Goal: Task Accomplishment & Management: Manage account settings

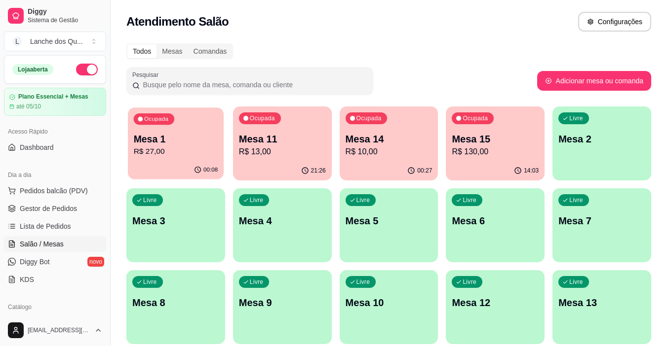
click at [156, 130] on div "Ocupada Mesa 1 R$ 27,00" at bounding box center [176, 134] width 96 height 53
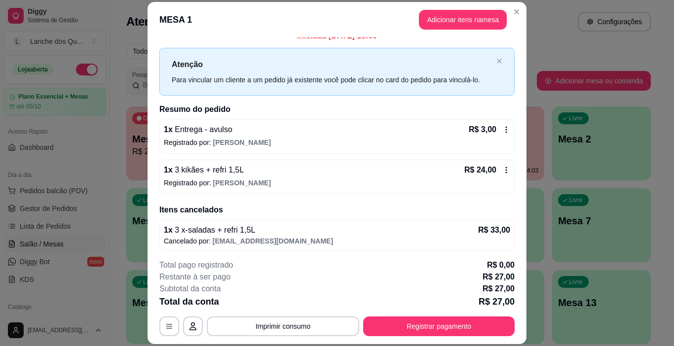
scroll to position [14, 0]
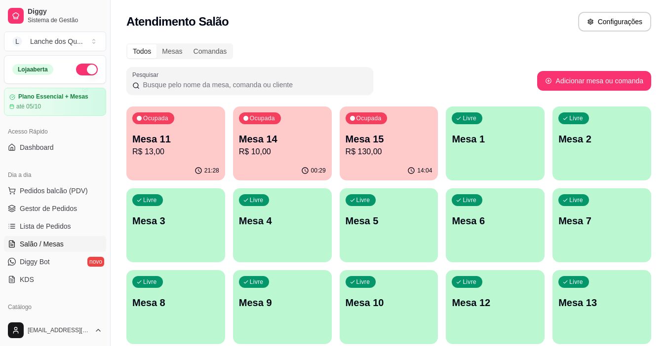
click at [163, 153] on p "R$ 13,00" at bounding box center [175, 152] width 87 height 12
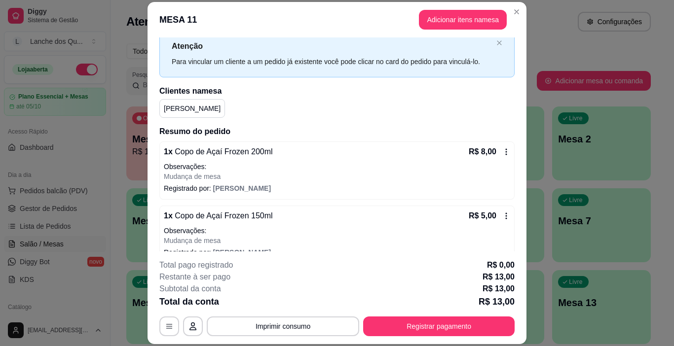
scroll to position [45, 0]
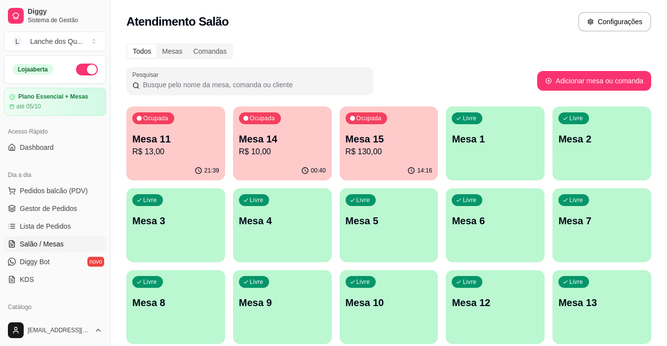
click at [271, 148] on p "R$ 10,00" at bounding box center [282, 152] width 87 height 12
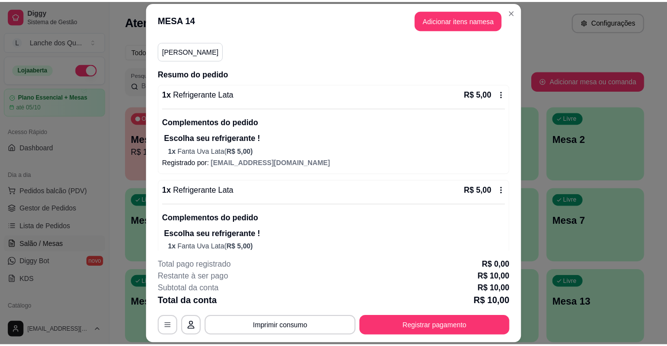
scroll to position [110, 0]
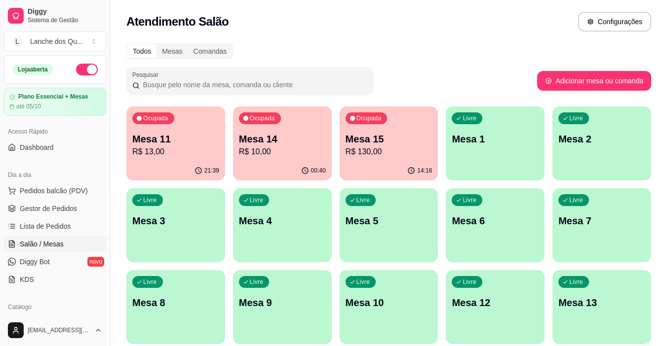
click at [421, 150] on p "R$ 130,00" at bounding box center [388, 152] width 87 height 12
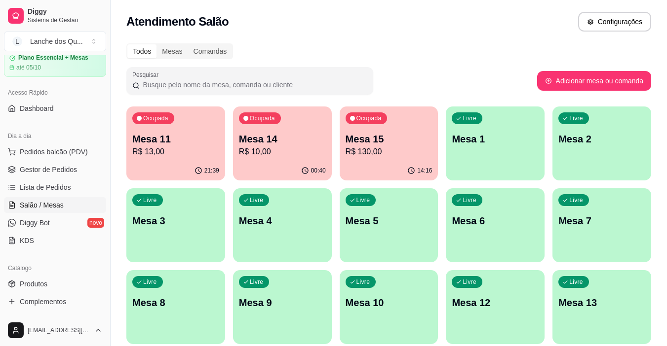
scroll to position [99, 0]
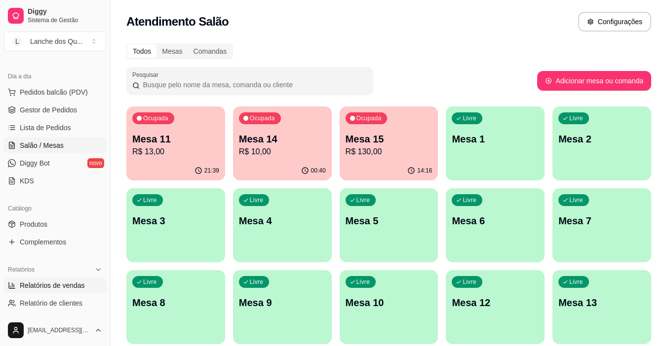
click at [55, 283] on span "Relatórios de vendas" at bounding box center [52, 286] width 65 height 10
select select "ALL"
select select "0"
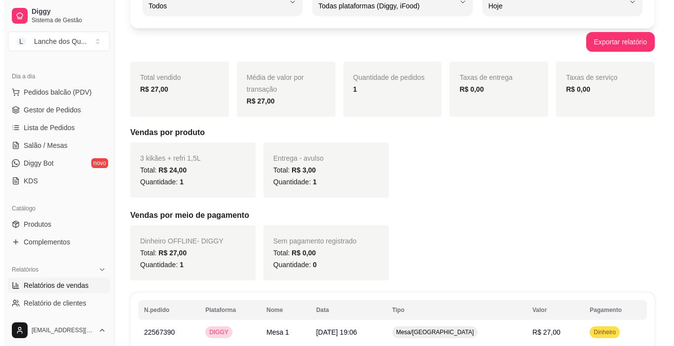
scroll to position [150, 0]
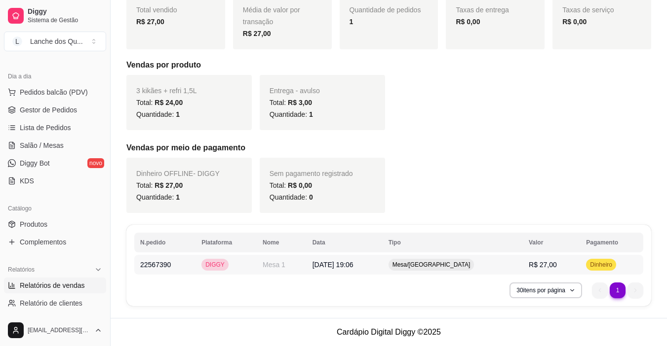
click at [569, 263] on td "R$ 27,00" at bounding box center [551, 265] width 57 height 20
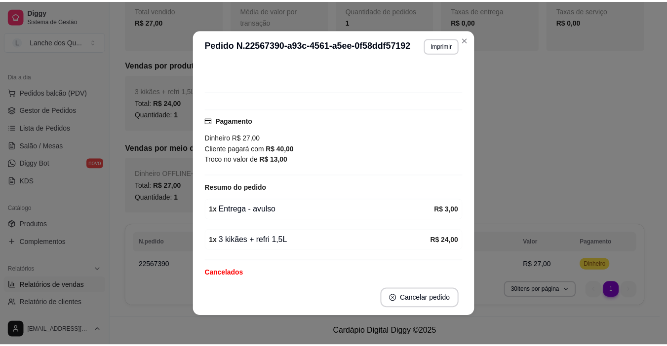
scroll to position [0, 0]
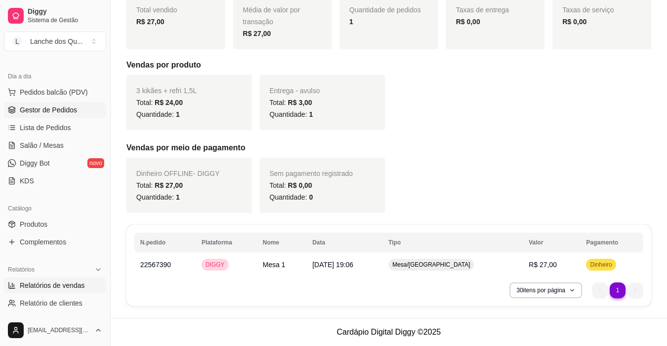
click at [29, 115] on link "Gestor de Pedidos" at bounding box center [55, 110] width 102 height 16
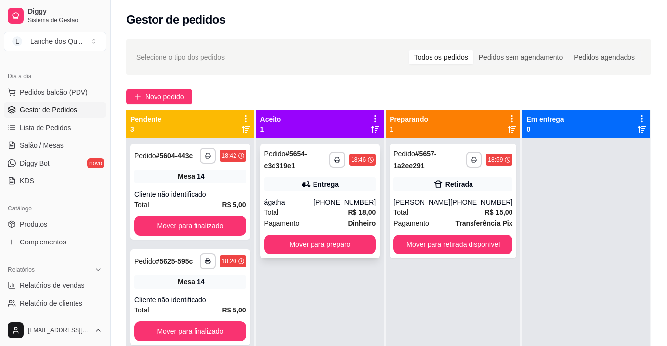
click at [314, 203] on div "ágatha" at bounding box center [289, 202] width 50 height 10
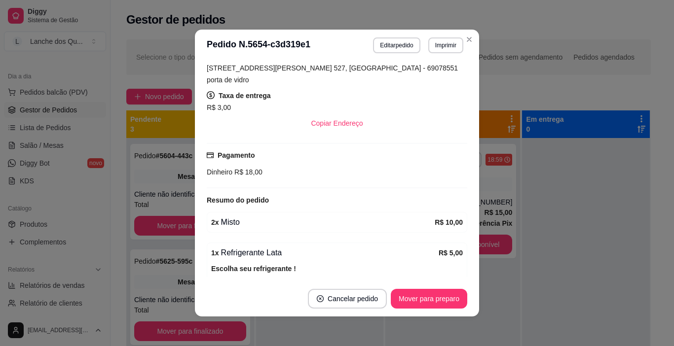
scroll to position [230, 0]
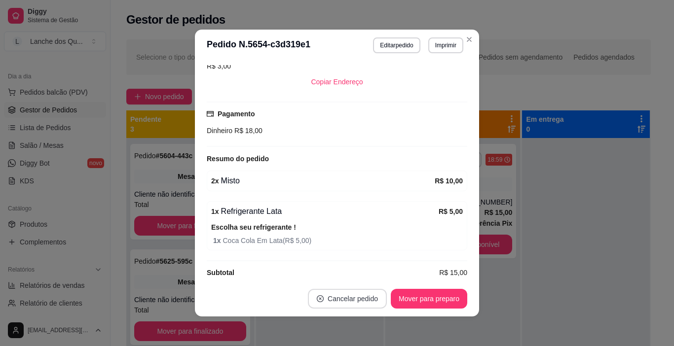
click at [355, 295] on button "Cancelar pedido" at bounding box center [347, 299] width 79 height 20
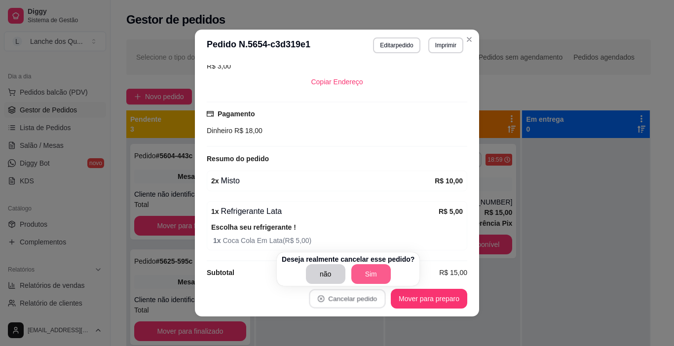
click at [362, 272] on button "Sim" at bounding box center [370, 275] width 39 height 20
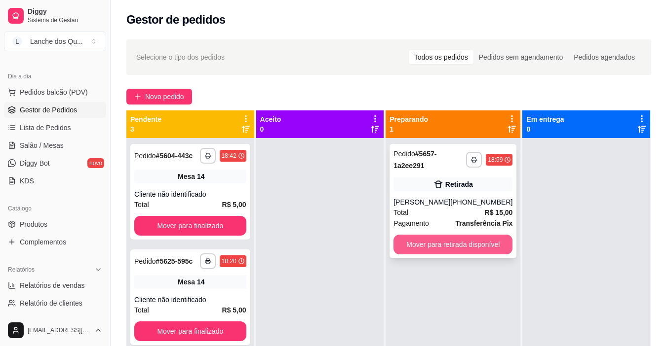
click at [450, 203] on div "[PERSON_NAME]" at bounding box center [421, 202] width 57 height 10
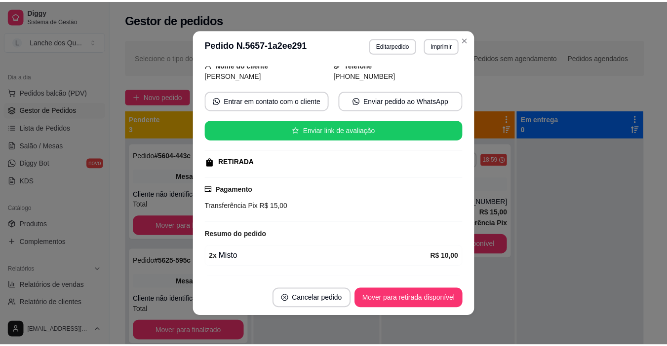
scroll to position [153, 0]
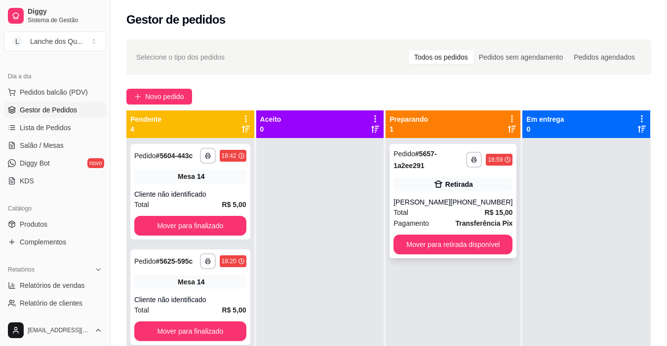
click at [475, 213] on div "Total R$ 15,00" at bounding box center [452, 212] width 119 height 11
click at [480, 243] on button "Mover para retirada disponível" at bounding box center [452, 245] width 119 height 20
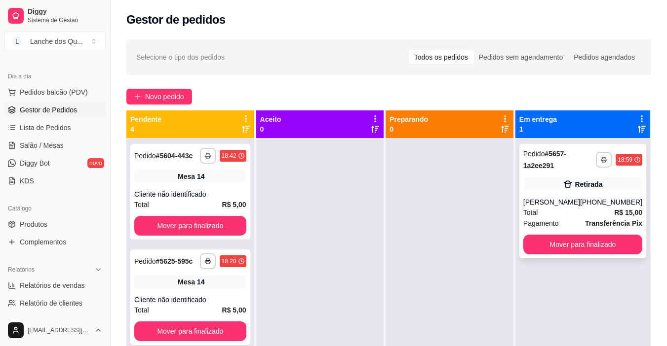
click at [605, 241] on button "Mover para finalizado" at bounding box center [582, 245] width 119 height 20
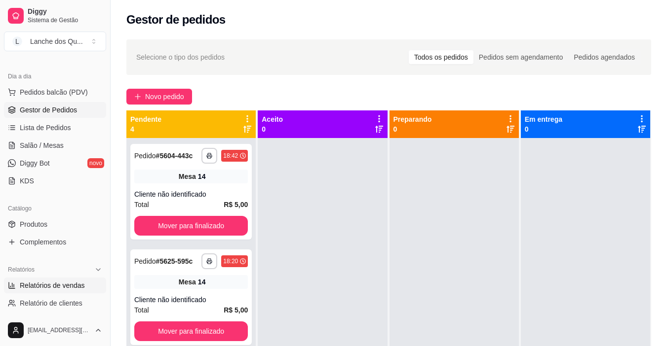
click at [58, 278] on link "Relatórios de vendas" at bounding box center [55, 286] width 102 height 16
select select "ALL"
select select "0"
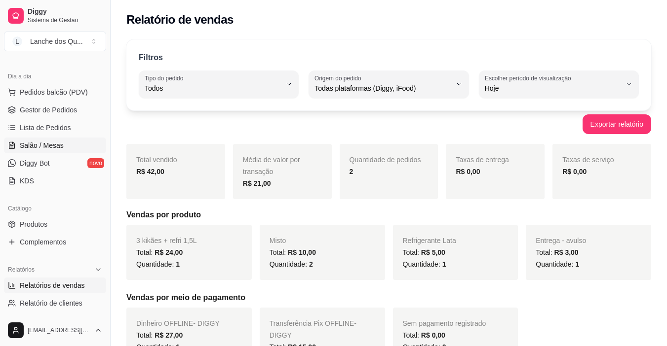
click at [52, 142] on span "Salão / Mesas" at bounding box center [42, 146] width 44 height 10
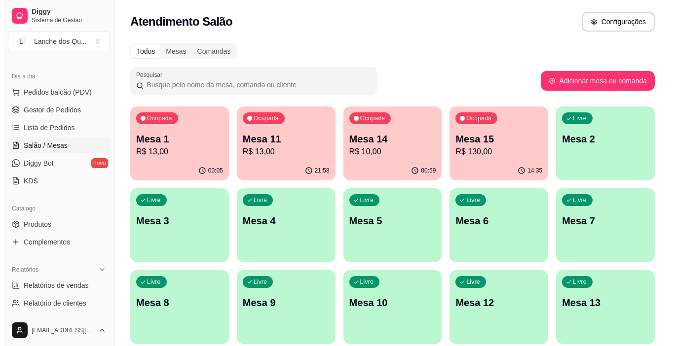
scroll to position [38, 0]
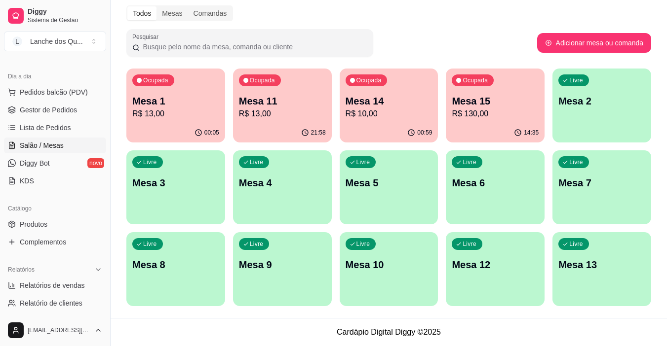
click at [177, 112] on p "R$ 13,00" at bounding box center [175, 114] width 87 height 12
click at [288, 116] on p "R$ 13,00" at bounding box center [282, 114] width 87 height 12
click at [376, 112] on p "R$ 10,00" at bounding box center [388, 114] width 87 height 12
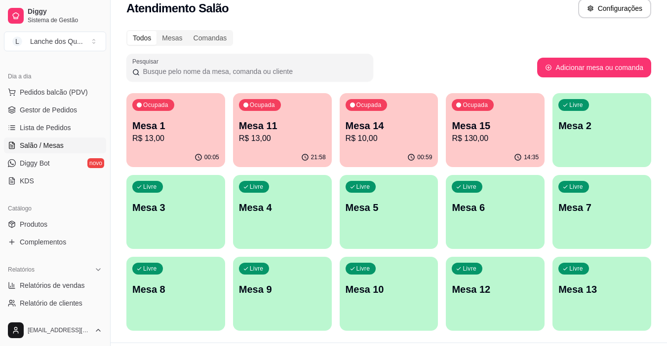
scroll to position [0, 0]
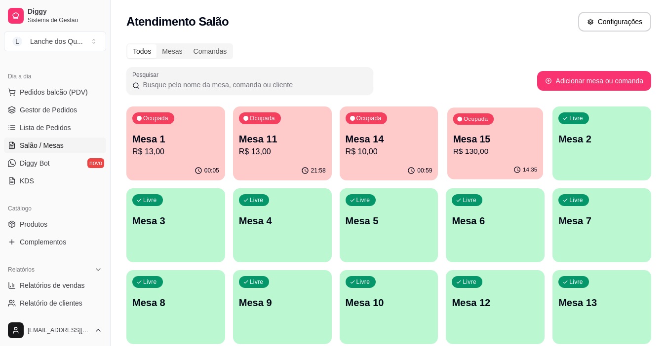
click at [503, 139] on p "Mesa 15" at bounding box center [495, 139] width 84 height 13
click at [177, 151] on p "R$ 13,00" at bounding box center [175, 152] width 87 height 12
click at [300, 151] on p "R$ 13,00" at bounding box center [282, 152] width 87 height 12
click at [52, 294] on ul "Relatórios de vendas Relatório de clientes Relatório de mesas Relatório de fide…" at bounding box center [55, 312] width 102 height 69
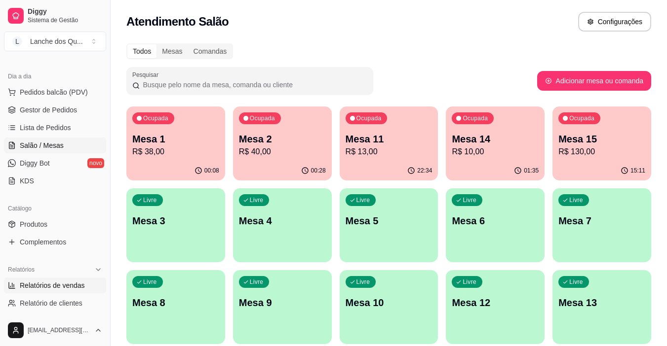
click at [54, 285] on span "Relatórios de vendas" at bounding box center [52, 286] width 65 height 10
select select "ALL"
select select "0"
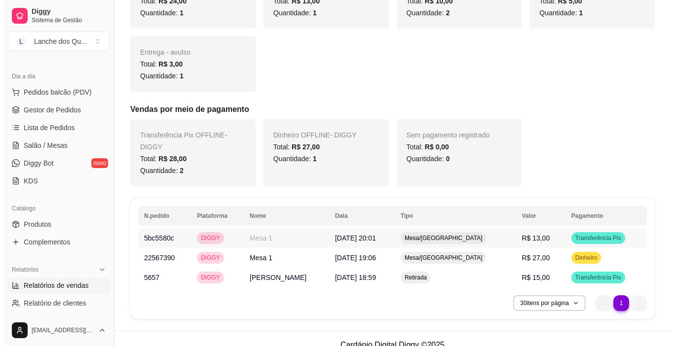
scroll to position [253, 0]
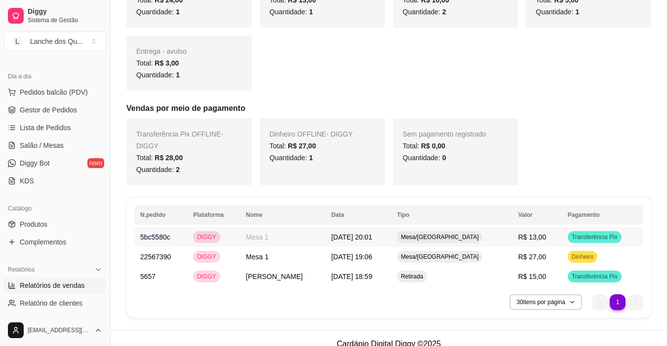
click at [562, 228] on td "Transferência Pix" at bounding box center [602, 238] width 81 height 20
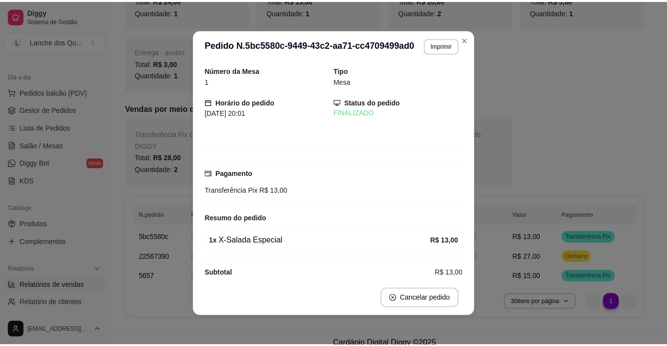
scroll to position [12, 0]
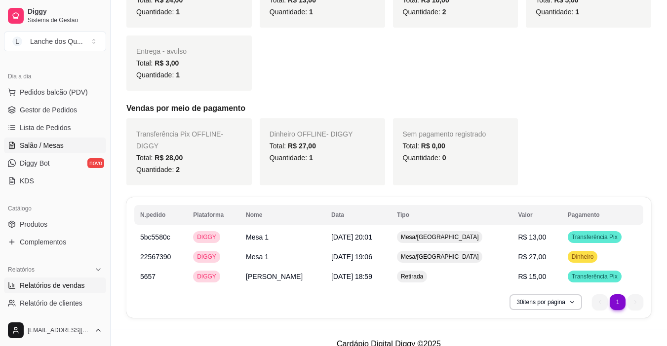
click at [47, 150] on span "Salão / Mesas" at bounding box center [42, 146] width 44 height 10
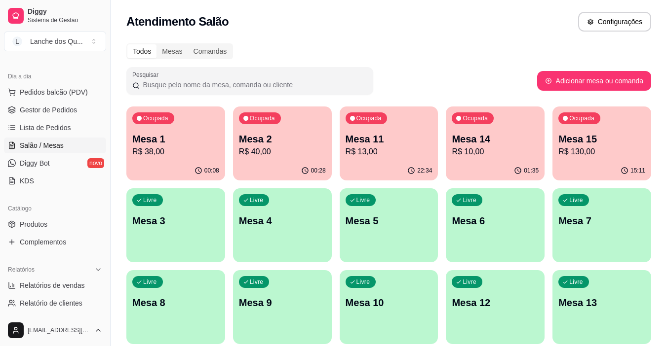
click at [154, 160] on div "Ocupada Mesa 1 R$ 38,00" at bounding box center [175, 134] width 99 height 55
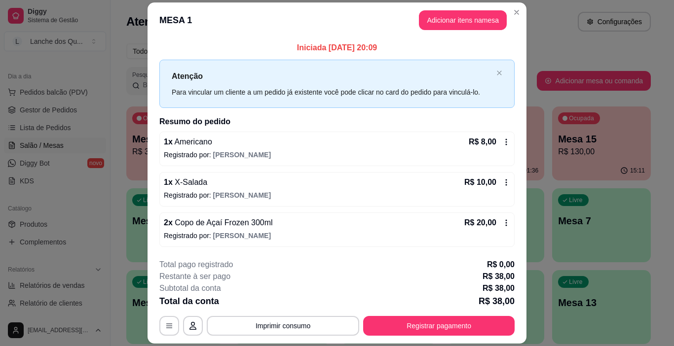
scroll to position [29, 0]
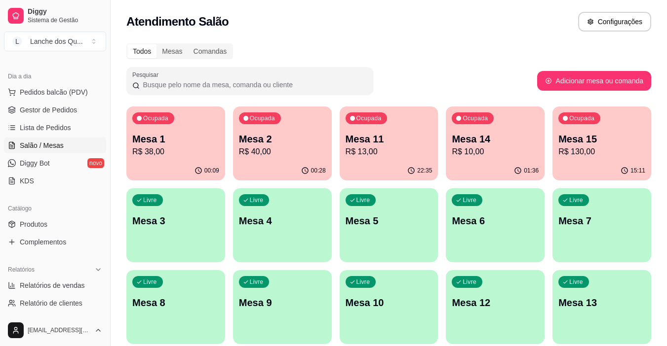
click at [284, 142] on p "Mesa 2" at bounding box center [282, 139] width 87 height 14
click at [397, 145] on p "Mesa 11" at bounding box center [388, 139] width 87 height 14
click at [488, 145] on p "Mesa 14" at bounding box center [495, 139] width 87 height 14
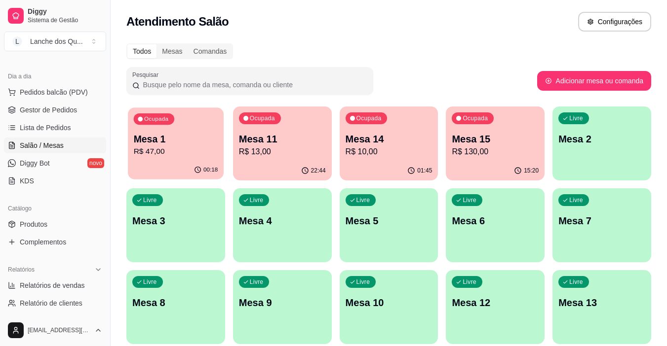
click at [199, 152] on p "R$ 47,00" at bounding box center [176, 151] width 84 height 11
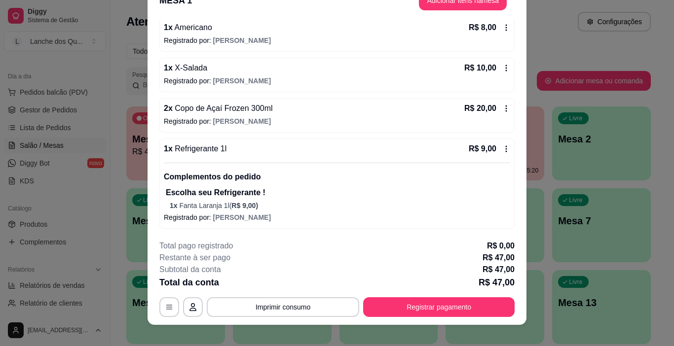
scroll to position [30, 0]
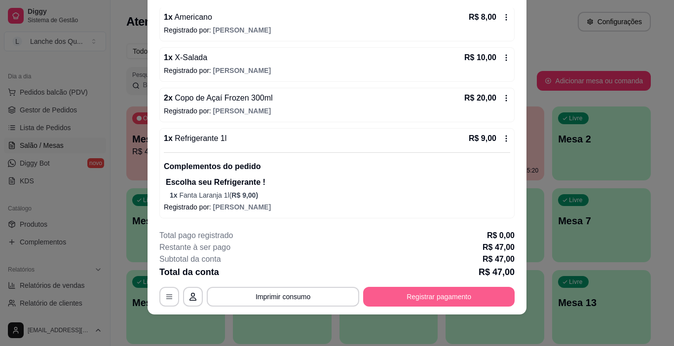
click at [425, 304] on button "Registrar pagamento" at bounding box center [439, 297] width 152 height 20
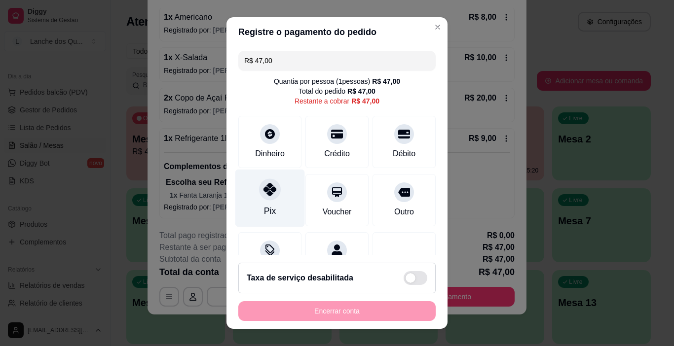
click at [275, 203] on div "Pix" at bounding box center [270, 199] width 70 height 58
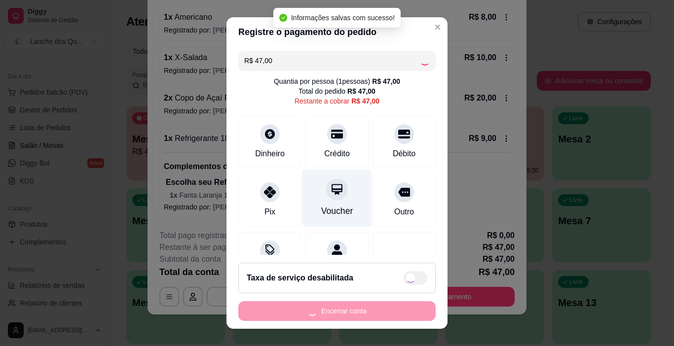
type input "R$ 0,00"
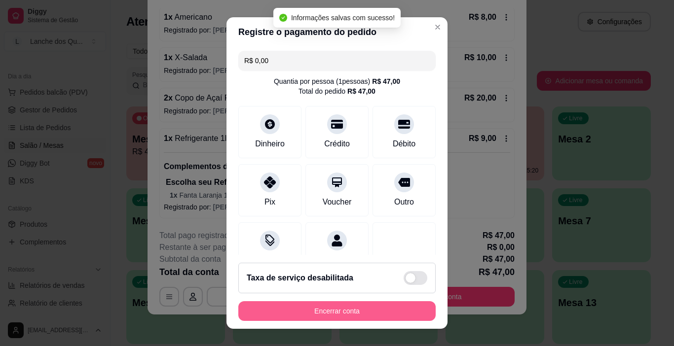
click at [333, 307] on button "Encerrar conta" at bounding box center [336, 312] width 197 height 20
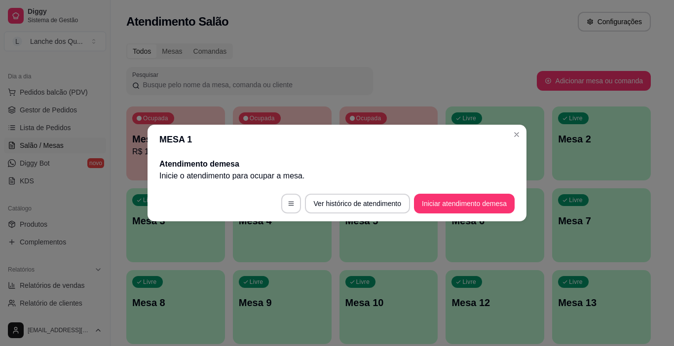
scroll to position [0, 0]
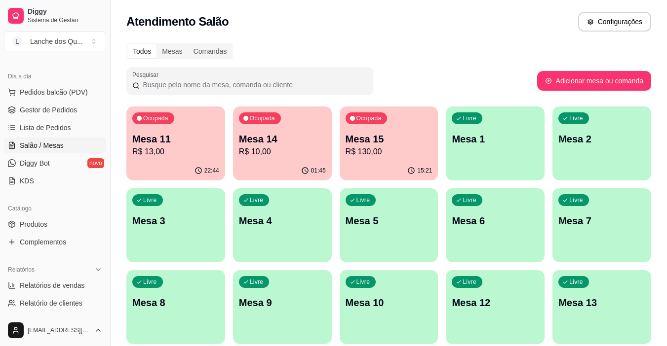
click at [266, 154] on p "R$ 10,00" at bounding box center [282, 152] width 87 height 12
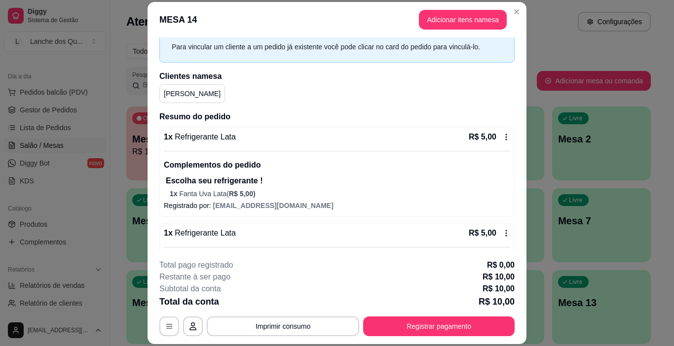
scroll to position [110, 0]
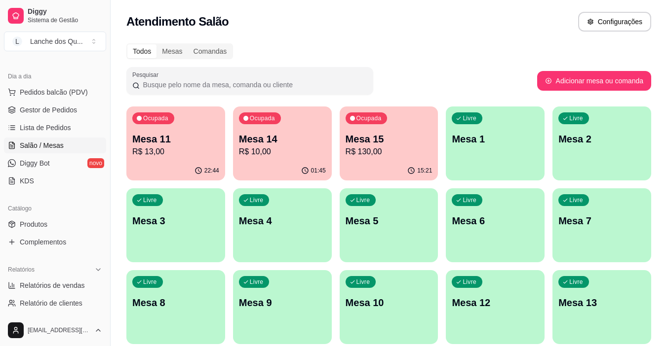
click at [496, 149] on div "Livre Mesa 1" at bounding box center [495, 138] width 99 height 62
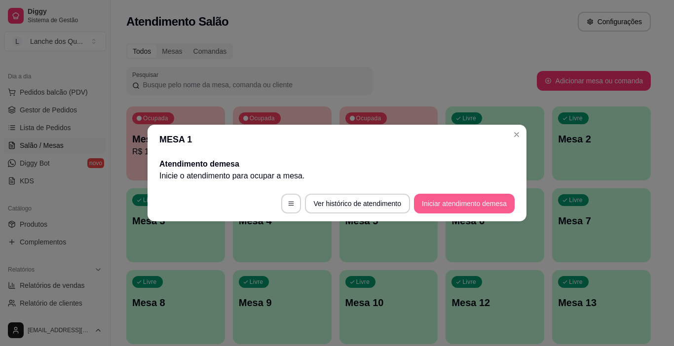
click at [442, 197] on button "Iniciar atendimento de mesa" at bounding box center [464, 204] width 101 height 20
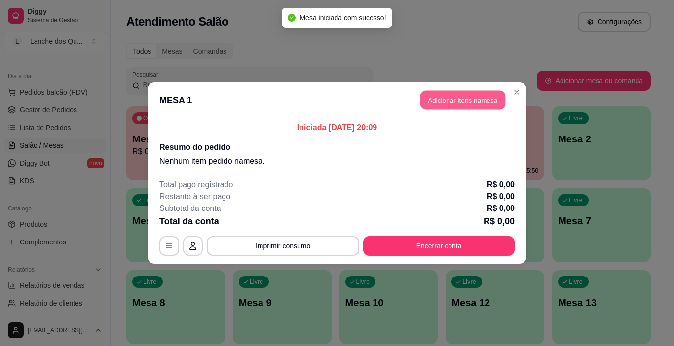
click at [451, 102] on button "Adicionar itens na mesa" at bounding box center [462, 100] width 85 height 19
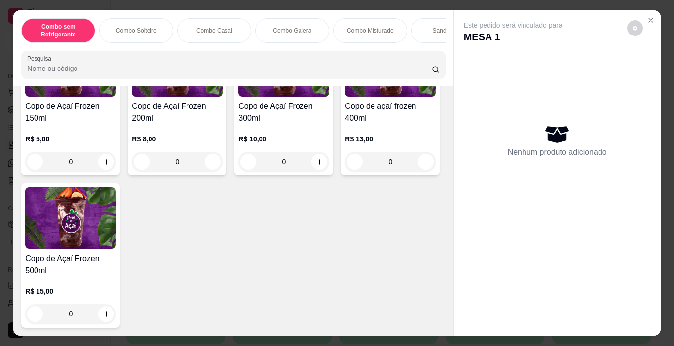
scroll to position [3450, 0]
click at [116, 211] on img at bounding box center [70, 219] width 91 height 62
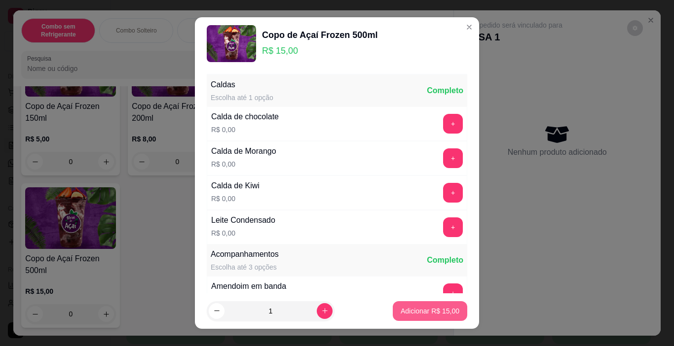
click at [436, 306] on button "Adicionar R$ 15,00" at bounding box center [430, 312] width 75 height 20
type input "1"
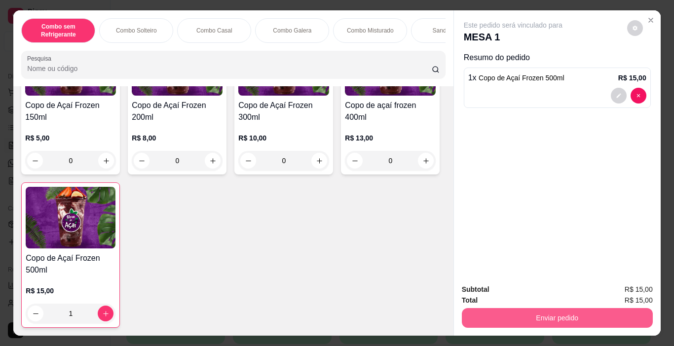
click at [518, 319] on button "Enviar pedido" at bounding box center [557, 318] width 191 height 20
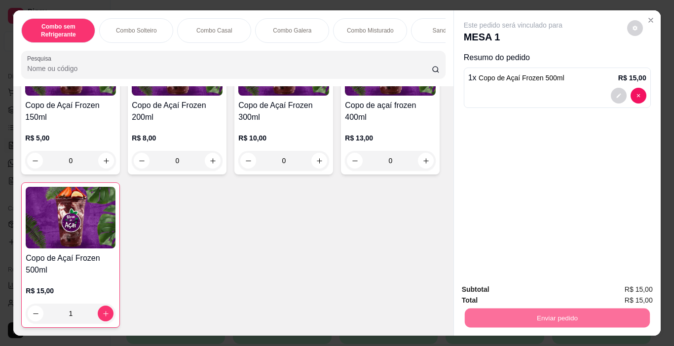
click at [541, 282] on button "Não registrar e enviar pedido" at bounding box center [524, 290] width 103 height 19
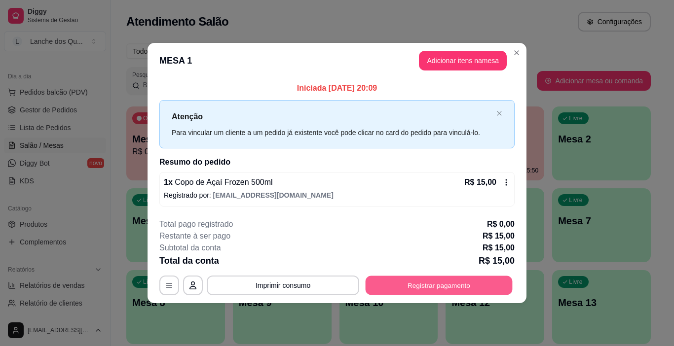
click at [411, 286] on button "Registrar pagamento" at bounding box center [439, 285] width 147 height 19
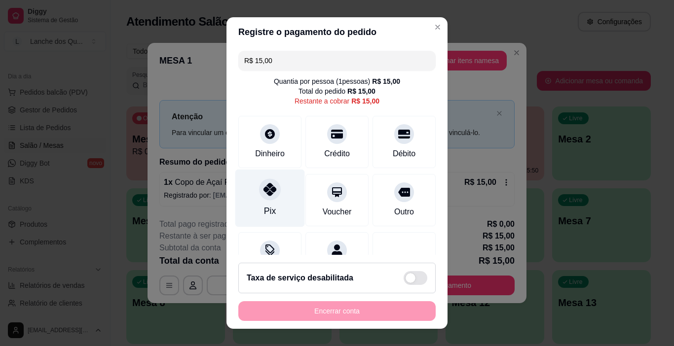
click at [260, 197] on div at bounding box center [270, 190] width 22 height 22
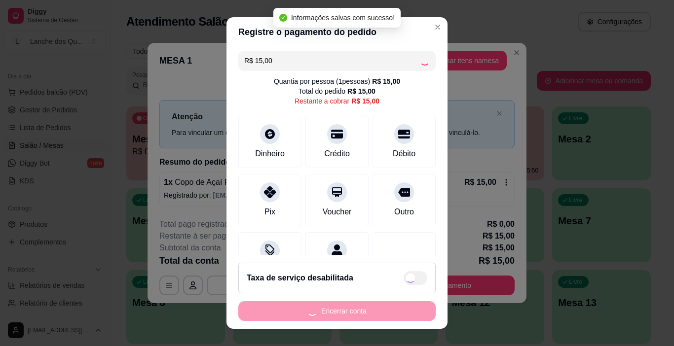
type input "R$ 0,00"
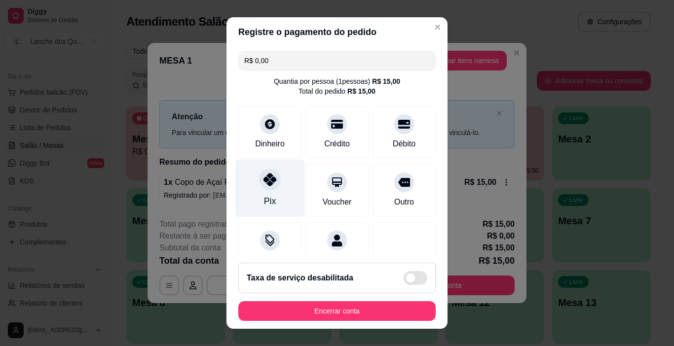
click at [275, 183] on div "Pix" at bounding box center [270, 189] width 70 height 58
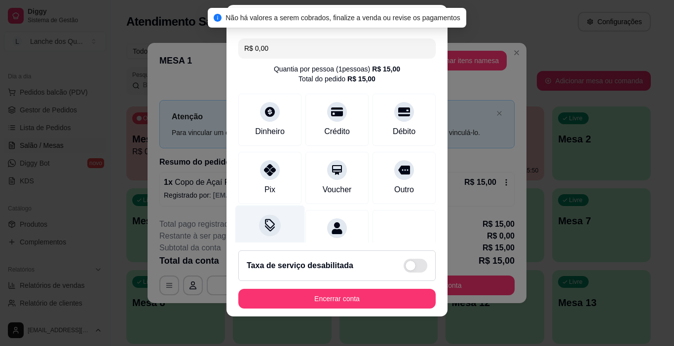
scroll to position [14, 0]
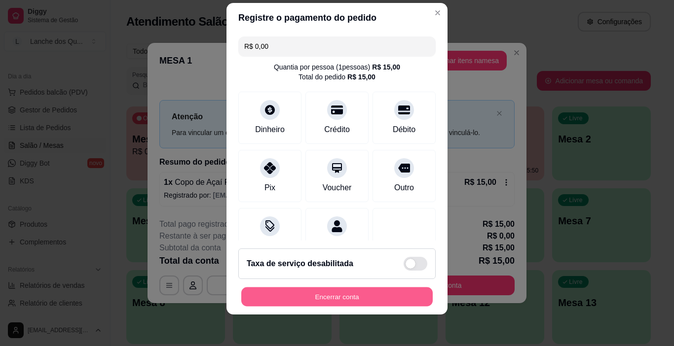
click at [320, 297] on button "Encerrar conta" at bounding box center [336, 297] width 191 height 19
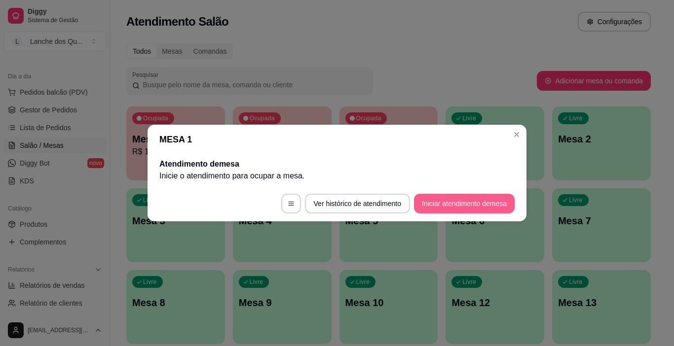
click at [455, 197] on button "Iniciar atendimento de mesa" at bounding box center [464, 204] width 101 height 20
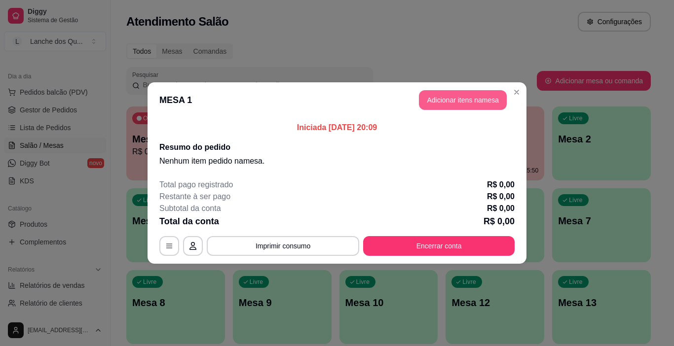
click at [442, 101] on button "Adicionar itens na mesa" at bounding box center [463, 100] width 88 height 20
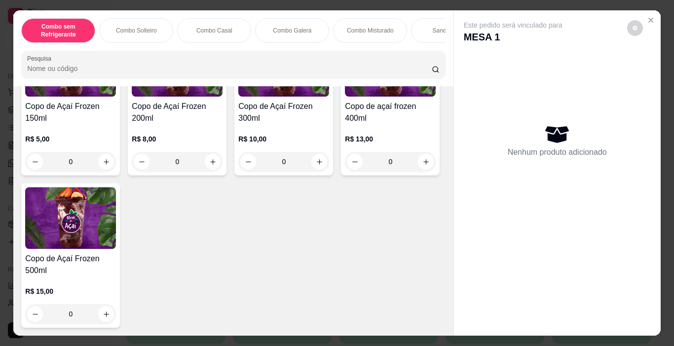
scroll to position [3405, 0]
click at [345, 97] on img at bounding box center [390, 66] width 91 height 62
click at [301, 124] on h4 "Copo de Açaí Frozen 300ml" at bounding box center [283, 113] width 91 height 24
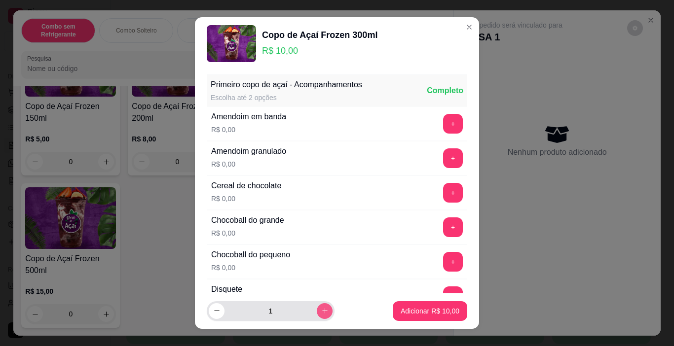
click at [321, 312] on icon "increase-product-quantity" at bounding box center [324, 310] width 7 height 7
type input "2"
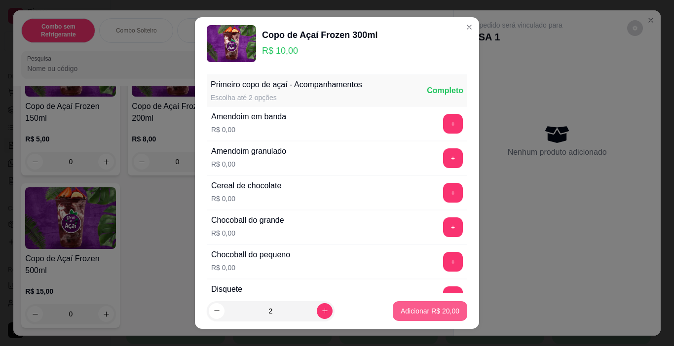
click at [393, 311] on button "Adicionar R$ 20,00" at bounding box center [430, 312] width 75 height 20
type input "2"
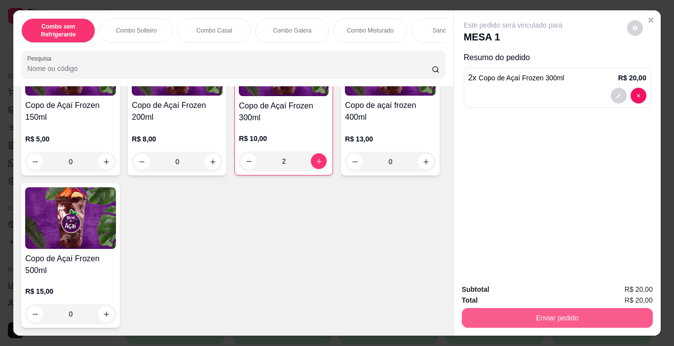
click at [504, 308] on button "Enviar pedido" at bounding box center [557, 318] width 191 height 20
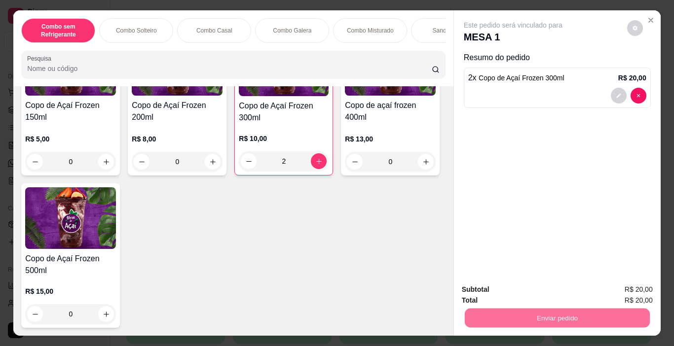
click at [543, 287] on button "Não registrar e enviar pedido" at bounding box center [524, 290] width 103 height 19
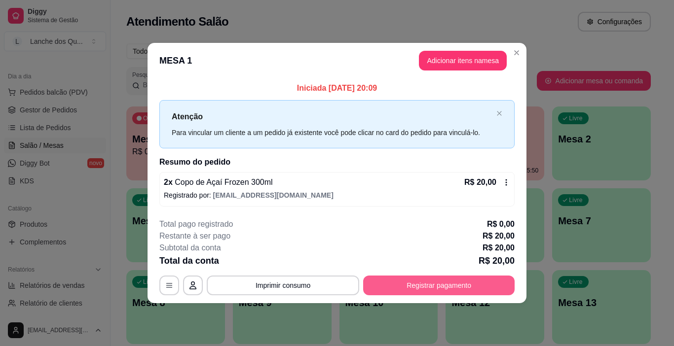
click at [436, 284] on button "Registrar pagamento" at bounding box center [439, 286] width 152 height 20
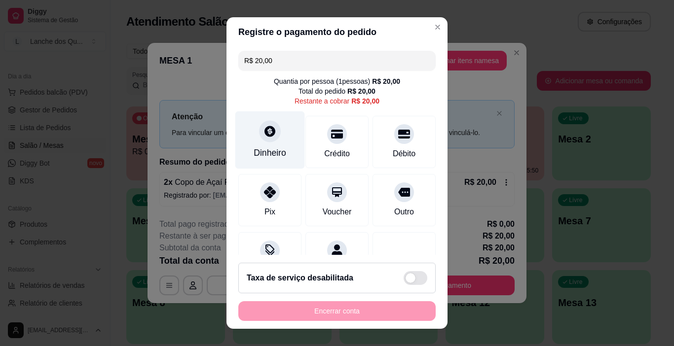
click at [271, 152] on div "Dinheiro" at bounding box center [270, 153] width 33 height 13
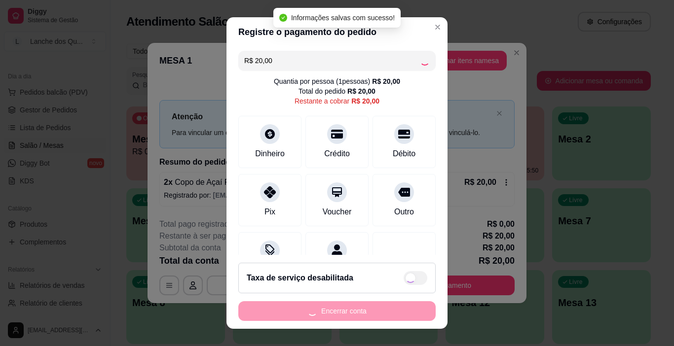
type input "R$ 0,00"
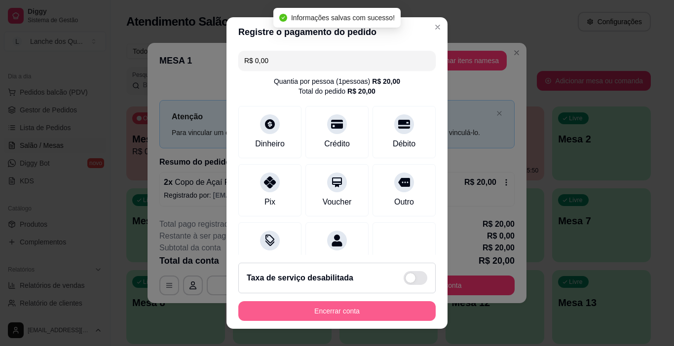
click at [318, 311] on button "Encerrar conta" at bounding box center [336, 312] width 197 height 20
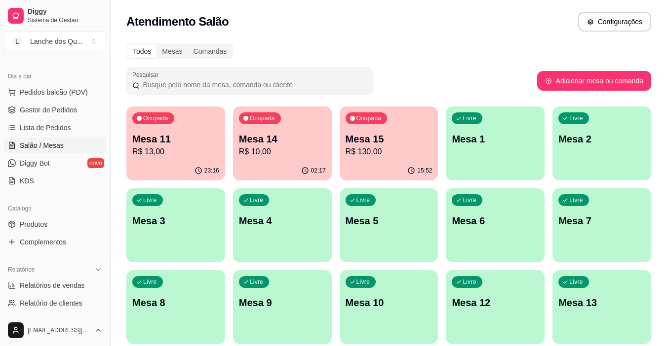
click at [210, 157] on p "R$ 13,00" at bounding box center [175, 152] width 87 height 12
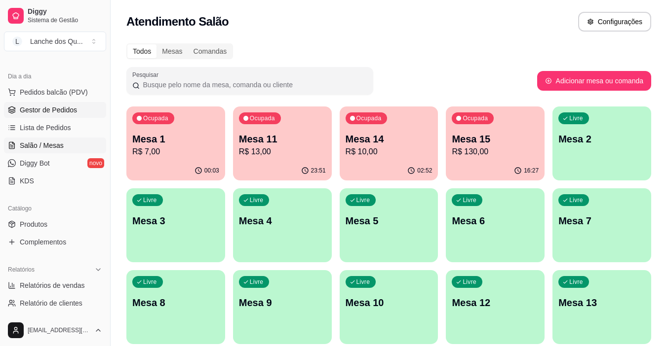
click at [49, 117] on link "Gestor de Pedidos" at bounding box center [55, 110] width 102 height 16
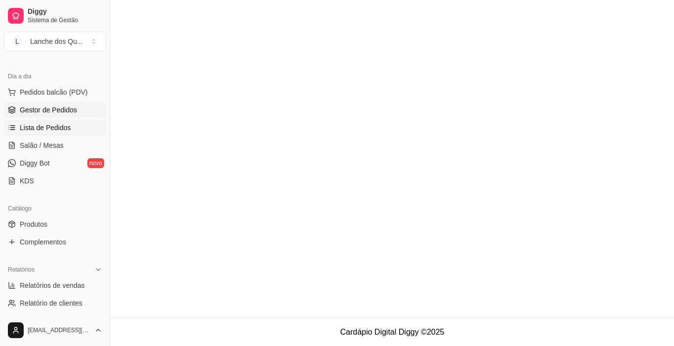
click at [49, 133] on link "Lista de Pedidos" at bounding box center [55, 128] width 102 height 16
click at [47, 143] on span "Salão / Mesas" at bounding box center [42, 146] width 44 height 10
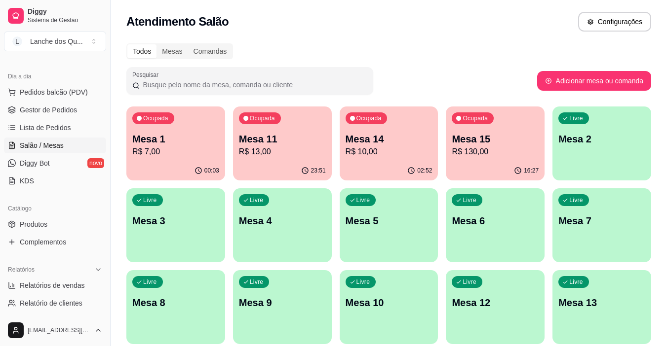
click at [160, 144] on p "Mesa 1" at bounding box center [175, 139] width 87 height 14
click at [249, 165] on div "23:51" at bounding box center [282, 170] width 96 height 19
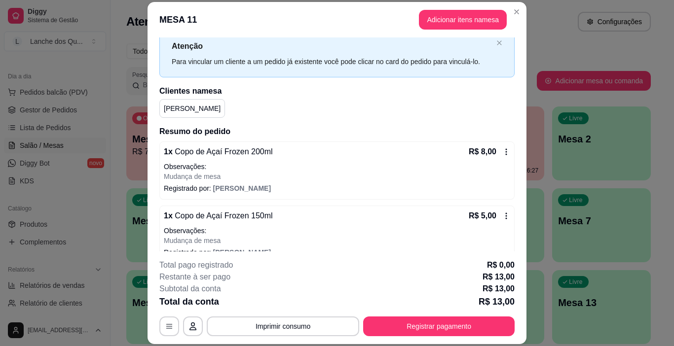
scroll to position [45, 0]
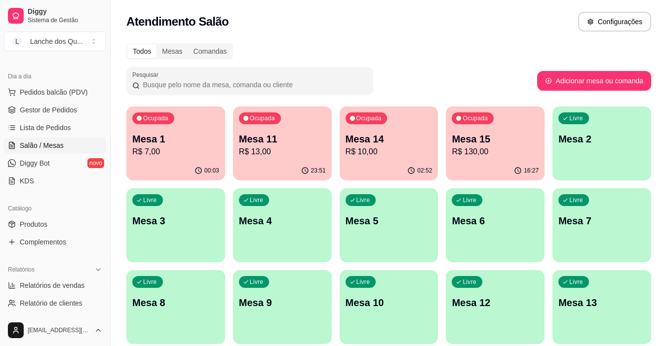
click at [371, 147] on p "R$ 10,00" at bounding box center [388, 152] width 87 height 12
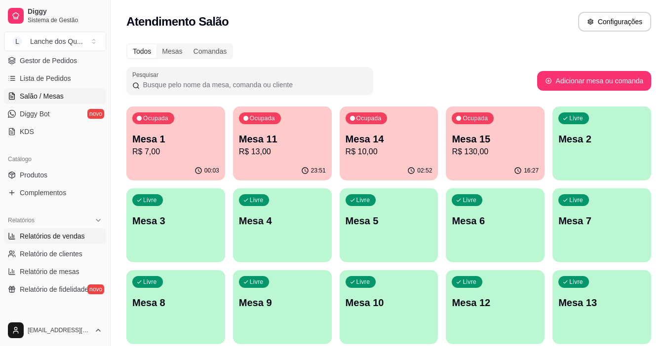
click at [36, 239] on span "Relatórios de vendas" at bounding box center [52, 236] width 65 height 10
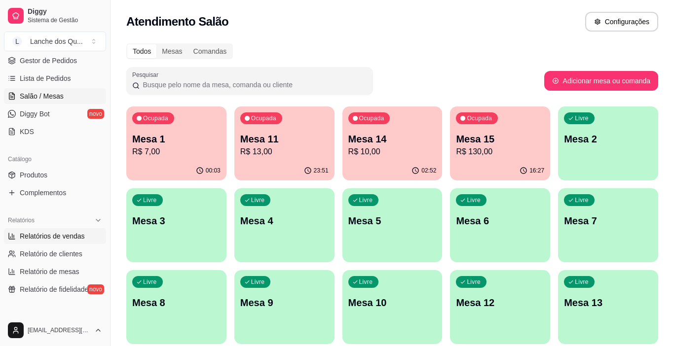
select select "ALL"
select select "0"
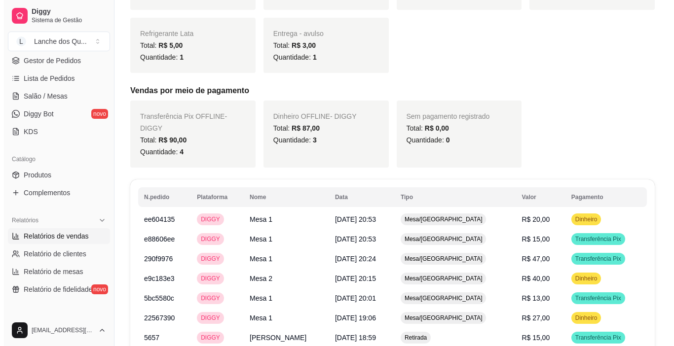
scroll to position [395, 0]
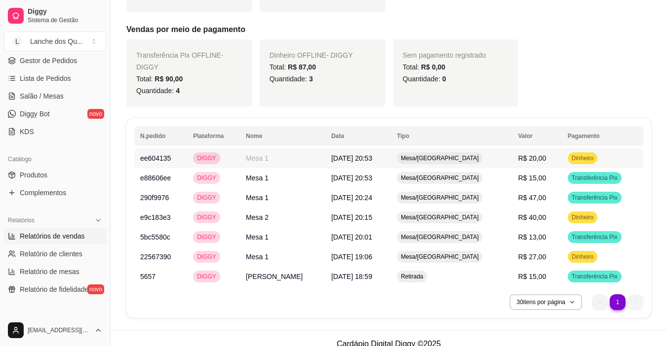
click at [542, 149] on td "R$ 20,00" at bounding box center [536, 159] width 49 height 20
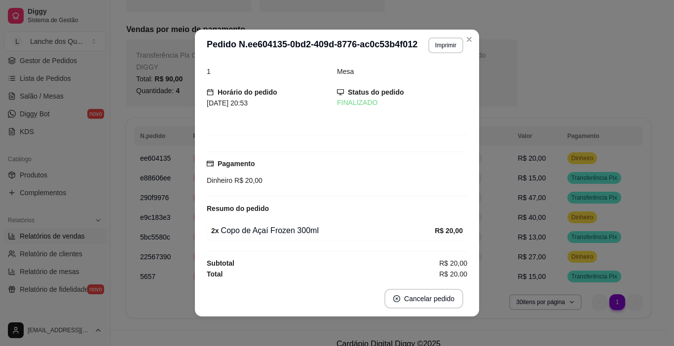
scroll to position [12, 0]
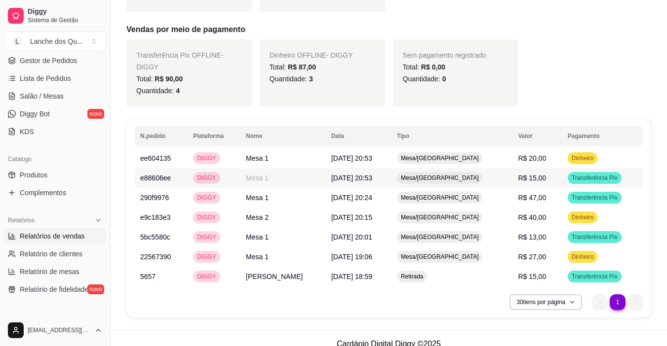
click at [535, 172] on td "R$ 15,00" at bounding box center [536, 178] width 49 height 20
click at [530, 194] on span "R$ 47,00" at bounding box center [532, 198] width 28 height 8
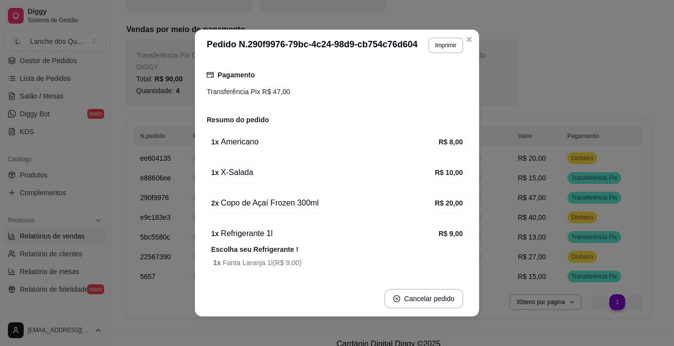
scroll to position [133, 0]
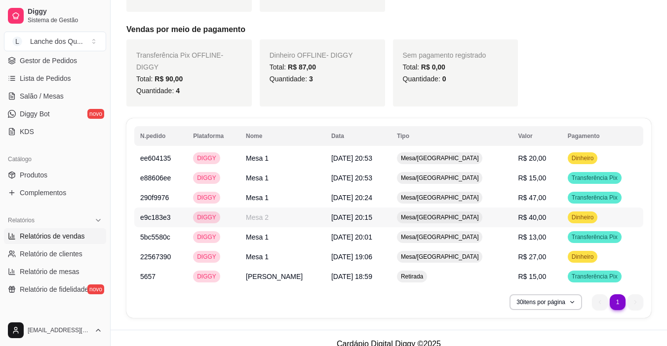
click at [562, 208] on td "Dinheiro" at bounding box center [602, 218] width 81 height 20
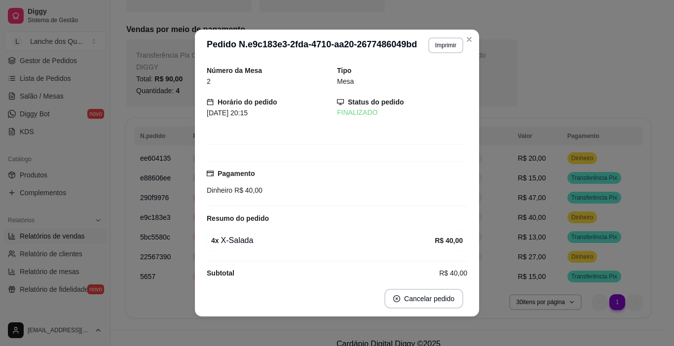
click at [326, 194] on div "Dinheiro R$ 40,00" at bounding box center [337, 190] width 261 height 11
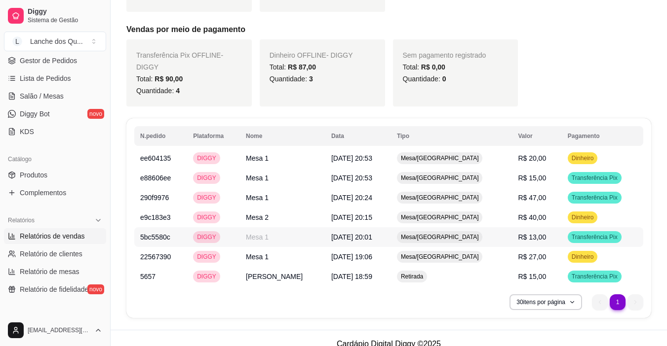
click at [535, 228] on td "R$ 13,00" at bounding box center [536, 238] width 49 height 20
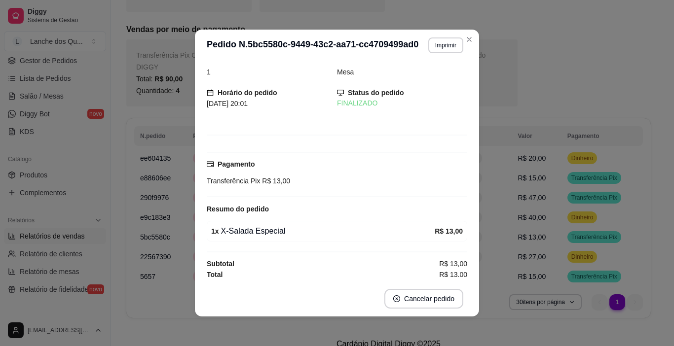
scroll to position [12, 0]
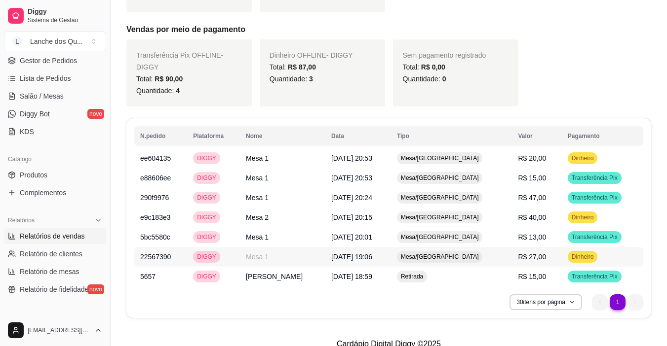
click at [533, 247] on td "R$ 27,00" at bounding box center [536, 257] width 49 height 20
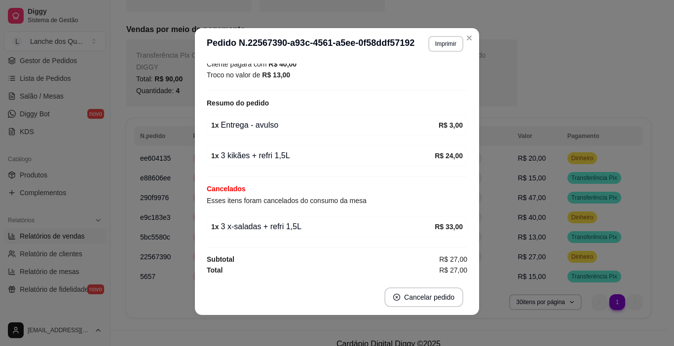
scroll to position [2, 0]
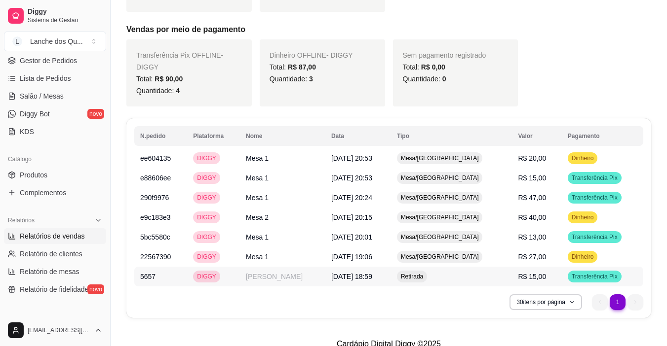
click at [518, 273] on span "R$ 15,00" at bounding box center [532, 277] width 28 height 8
click at [538, 268] on td "R$ 15,00" at bounding box center [536, 277] width 49 height 20
click at [331, 273] on span "[DATE] 18:59" at bounding box center [351, 277] width 41 height 8
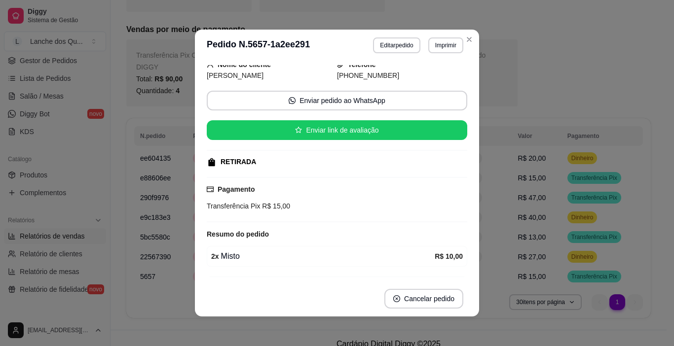
scroll to position [131, 0]
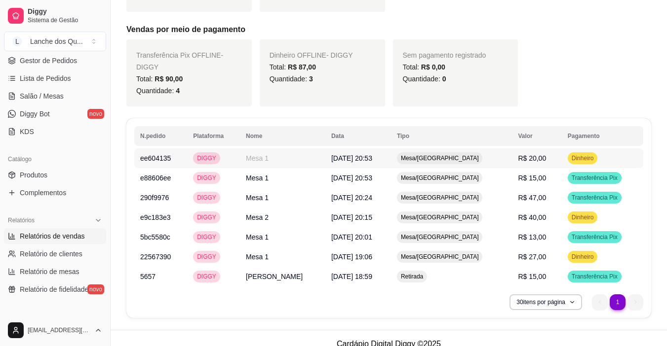
click at [530, 154] on span "R$ 20,00" at bounding box center [532, 158] width 28 height 8
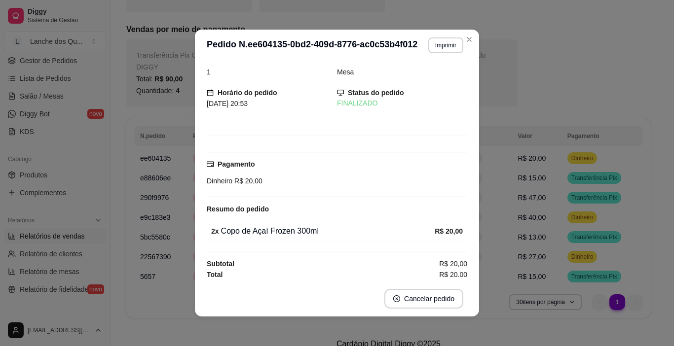
scroll to position [12, 0]
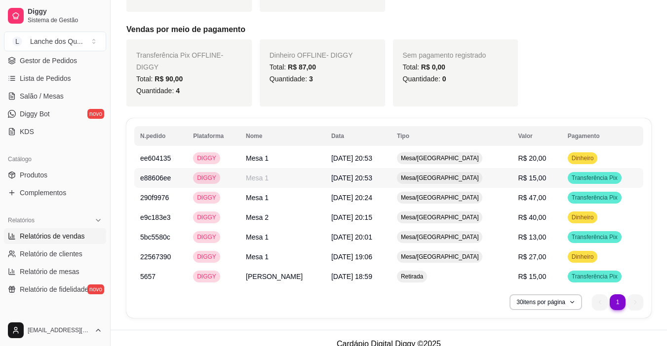
click at [534, 168] on td "R$ 15,00" at bounding box center [536, 178] width 49 height 20
click at [528, 194] on span "R$ 47,00" at bounding box center [532, 198] width 28 height 8
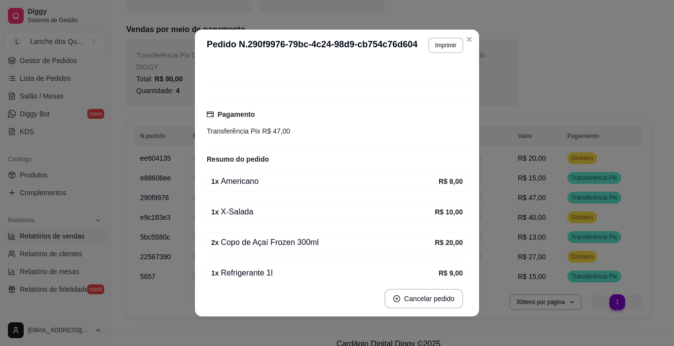
scroll to position [34, 0]
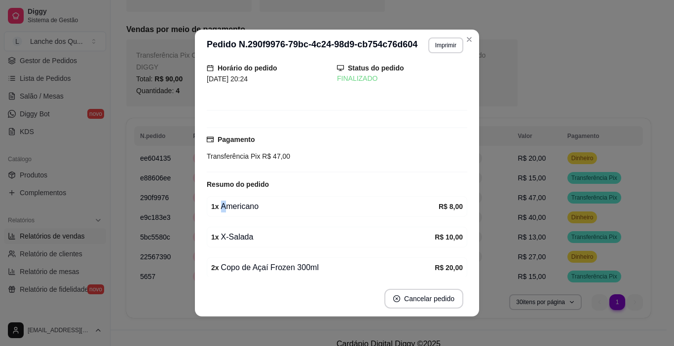
drag, startPoint x: 221, startPoint y: 203, endPoint x: 269, endPoint y: 204, distance: 48.4
click at [269, 204] on div "1 x Americano" at bounding box center [325, 207] width 228 height 12
click at [269, 205] on div "1 x Americano" at bounding box center [325, 207] width 228 height 12
drag, startPoint x: 235, startPoint y: 236, endPoint x: 255, endPoint y: 234, distance: 19.8
click at [254, 234] on div "1 x X-Salada" at bounding box center [323, 237] width 224 height 12
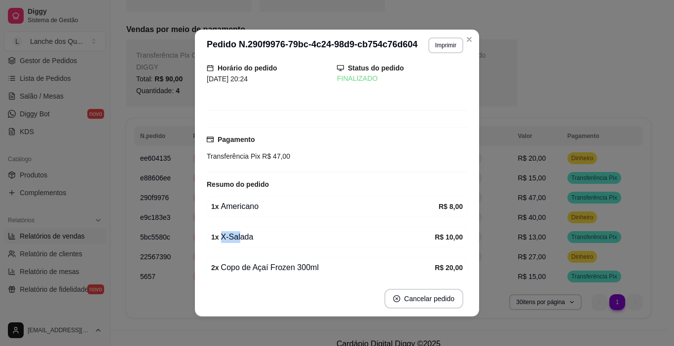
click at [255, 234] on div "1 x X-Salada" at bounding box center [323, 237] width 224 height 12
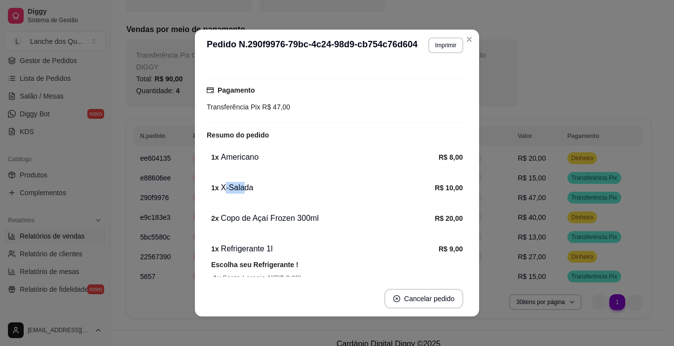
drag, startPoint x: 221, startPoint y: 185, endPoint x: 255, endPoint y: 189, distance: 33.8
click at [253, 189] on div "1 x X-Salada" at bounding box center [323, 188] width 224 height 12
click at [255, 219] on div "2 x Copo de Açaí Frozen 300ml" at bounding box center [323, 219] width 224 height 12
drag, startPoint x: 230, startPoint y: 162, endPoint x: 268, endPoint y: 163, distance: 37.5
click at [268, 163] on div "1 x Americano R$ 8,00" at bounding box center [337, 157] width 261 height 21
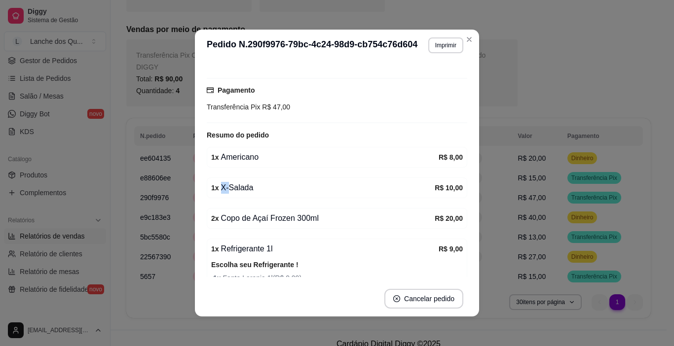
click at [250, 188] on div "1 x X-Salada" at bounding box center [323, 188] width 224 height 12
click at [263, 214] on div "2 x Copo de Açaí Frozen 300ml" at bounding box center [323, 219] width 224 height 12
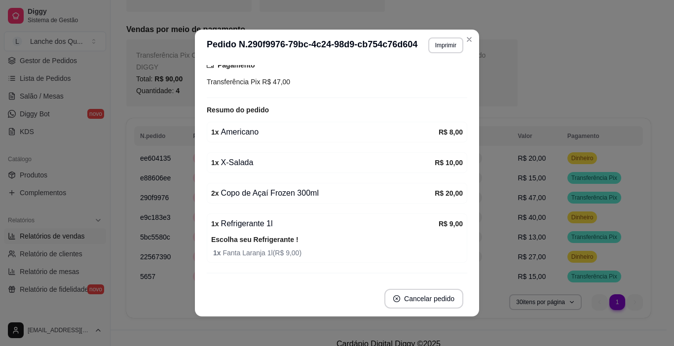
scroll to position [133, 0]
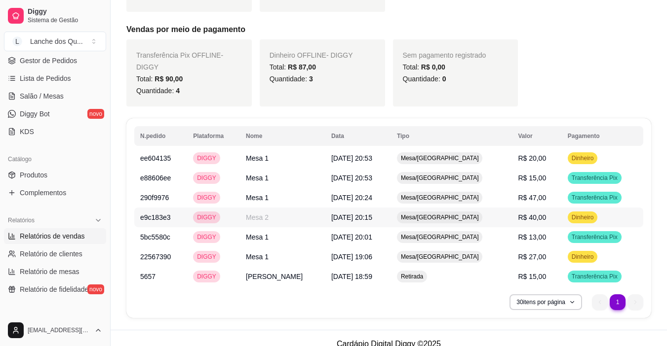
click at [534, 208] on td "R$ 40,00" at bounding box center [536, 218] width 49 height 20
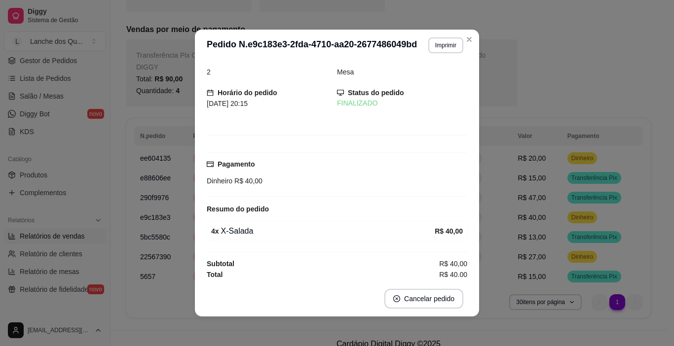
scroll to position [12, 0]
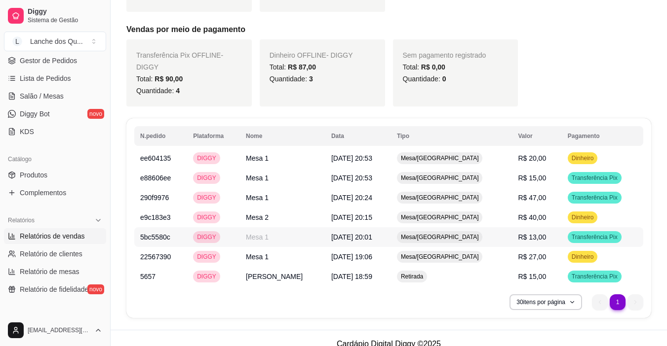
click at [545, 228] on td "R$ 13,00" at bounding box center [536, 238] width 49 height 20
click at [38, 100] on span "Salão / Mesas" at bounding box center [42, 96] width 44 height 10
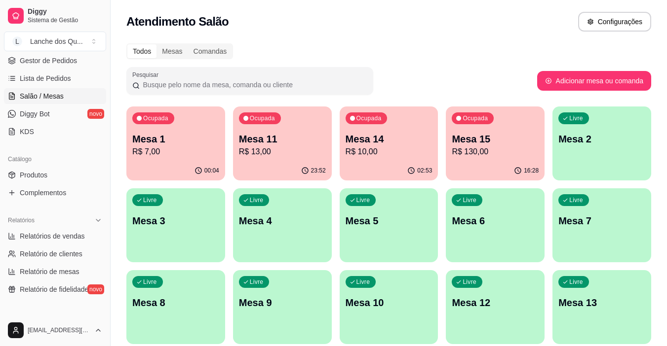
click at [597, 148] on div "Livre Mesa 2" at bounding box center [601, 138] width 99 height 62
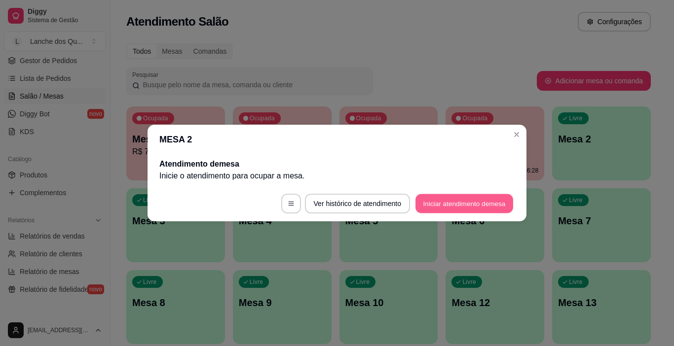
click at [442, 195] on button "Iniciar atendimento de mesa" at bounding box center [465, 203] width 98 height 19
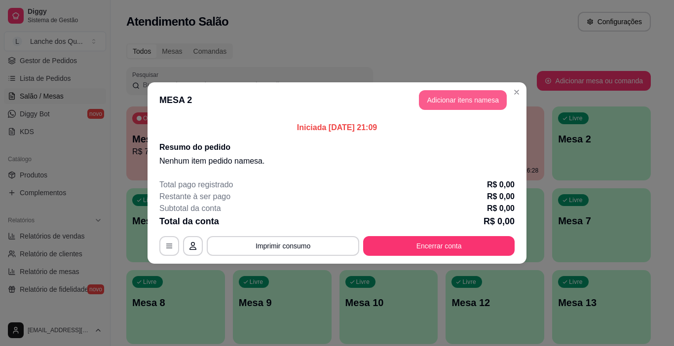
click at [489, 103] on button "Adicionar itens na mesa" at bounding box center [463, 100] width 88 height 20
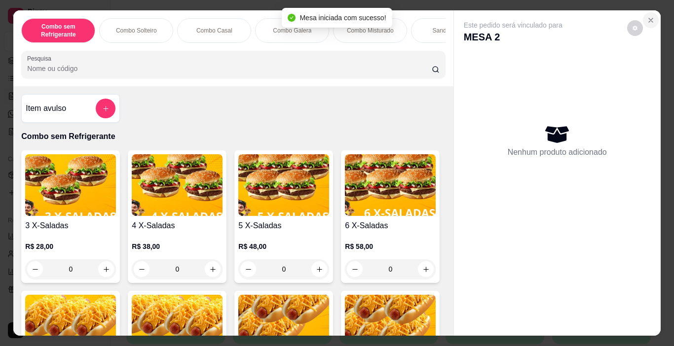
click at [649, 17] on icon "Close" at bounding box center [651, 20] width 8 height 8
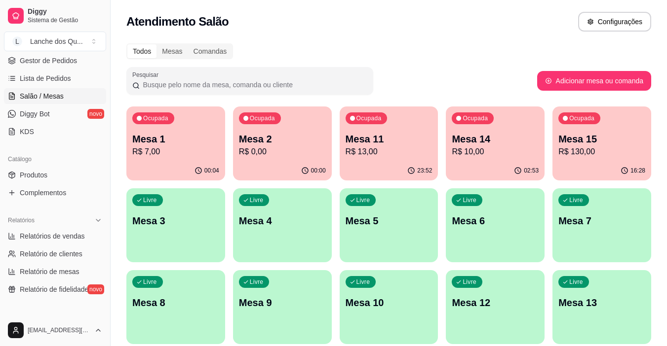
click at [53, 99] on span "Salão / Mesas" at bounding box center [42, 96] width 44 height 10
click at [53, 112] on link "Diggy Bot novo" at bounding box center [55, 114] width 102 height 16
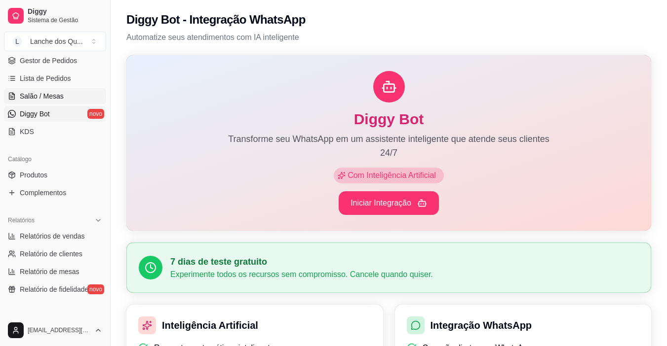
click at [55, 94] on span "Salão / Mesas" at bounding box center [42, 96] width 44 height 10
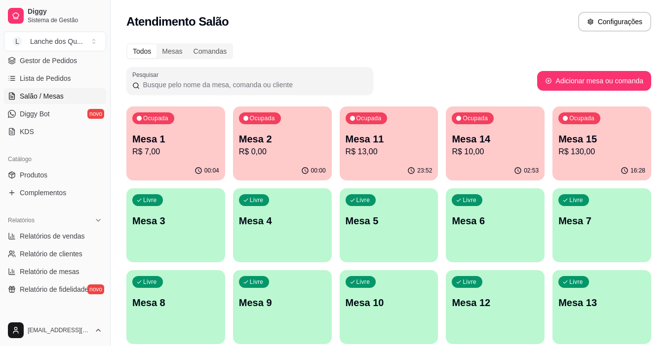
click at [280, 144] on p "Mesa 2" at bounding box center [282, 139] width 87 height 14
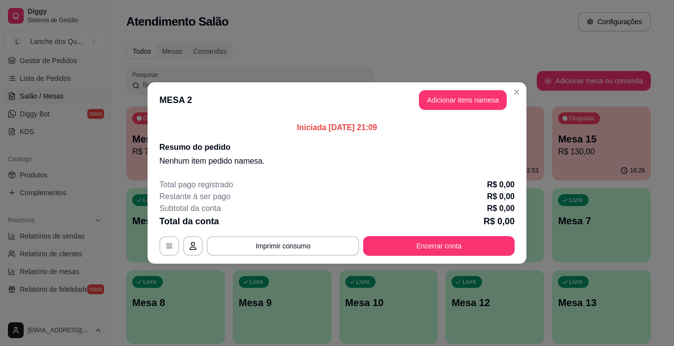
click at [455, 124] on section "MESA 2 Adicionar itens na mesa Iniciada [DATE] 21:09 Resumo do pedido Nenhum it…" at bounding box center [337, 173] width 379 height 182
click at [455, 106] on button "Adicionar itens na mesa" at bounding box center [463, 100] width 88 height 20
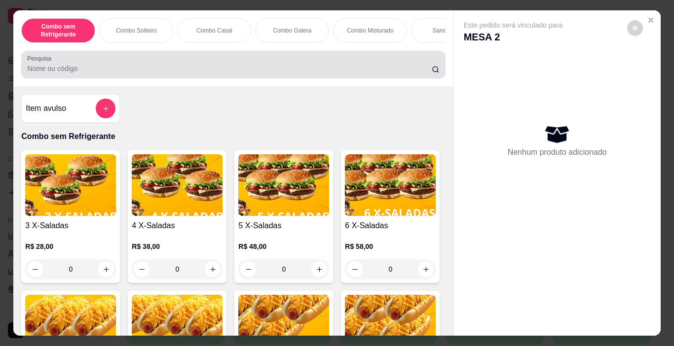
click at [261, 70] on input "Pesquisa" at bounding box center [229, 69] width 405 height 10
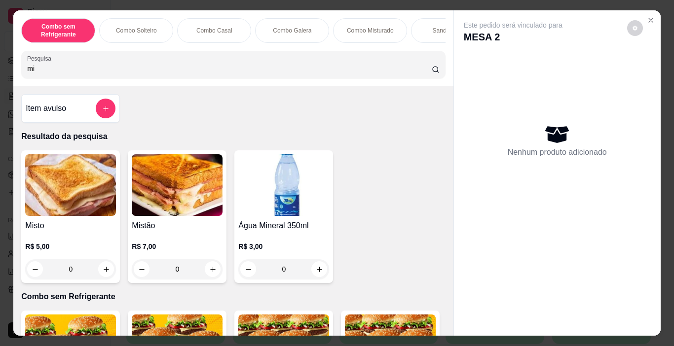
type input "m"
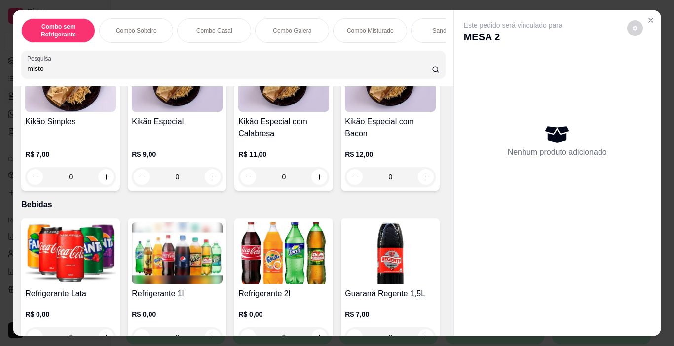
scroll to position [2023, 0]
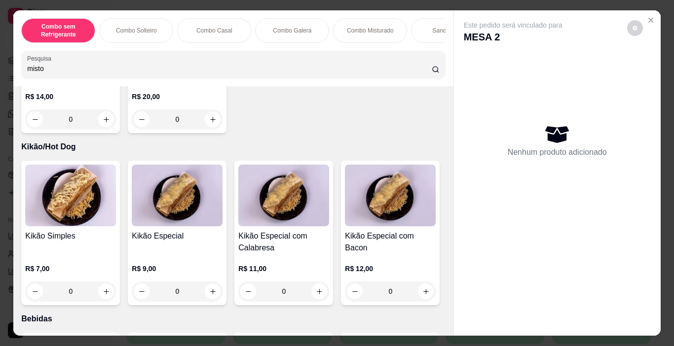
type input "misto"
type input "1"
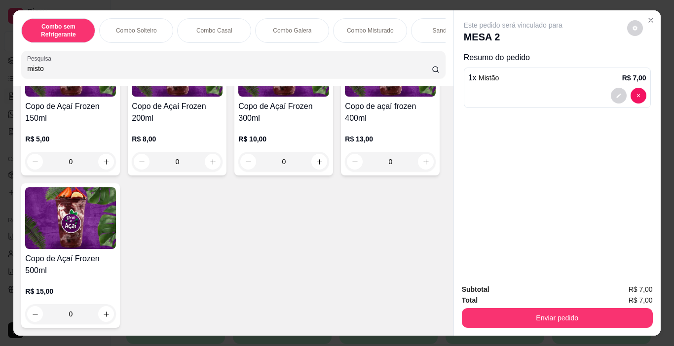
scroll to position [3158, 0]
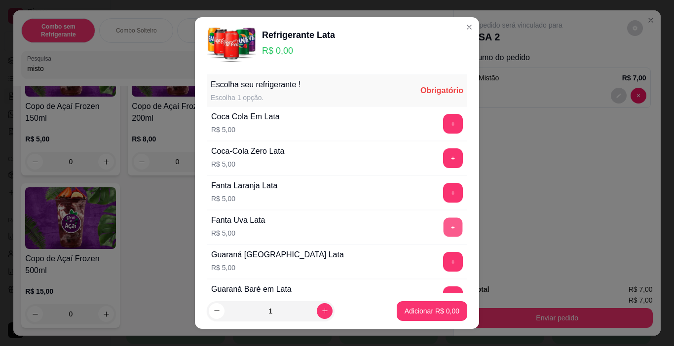
click at [444, 226] on button "+" at bounding box center [453, 227] width 19 height 19
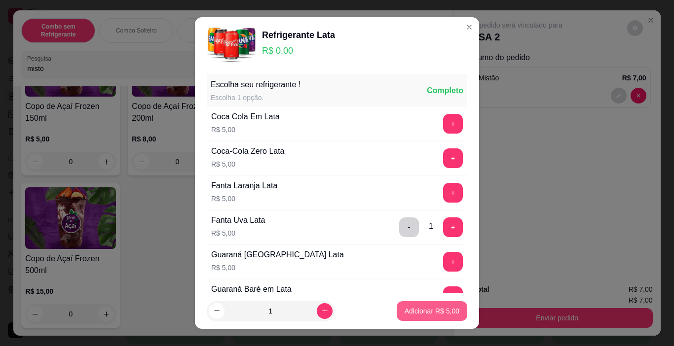
click at [432, 306] on button "Adicionar R$ 5,00" at bounding box center [432, 312] width 71 height 20
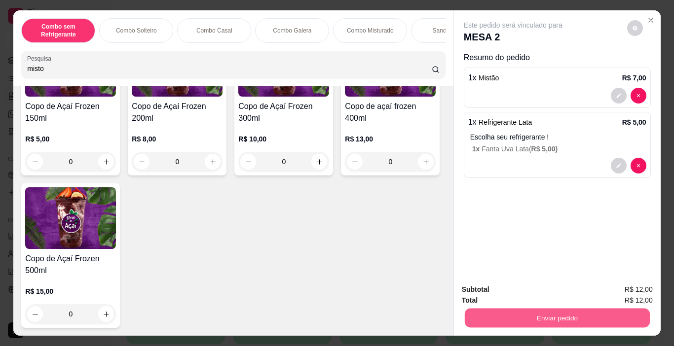
click at [525, 313] on button "Enviar pedido" at bounding box center [556, 318] width 185 height 19
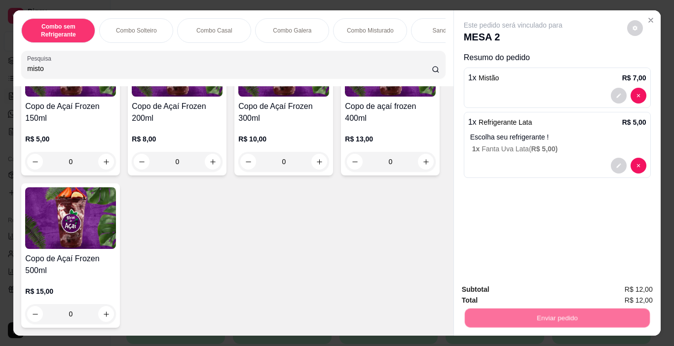
click at [505, 293] on button "Não registrar e enviar pedido" at bounding box center [524, 290] width 103 height 19
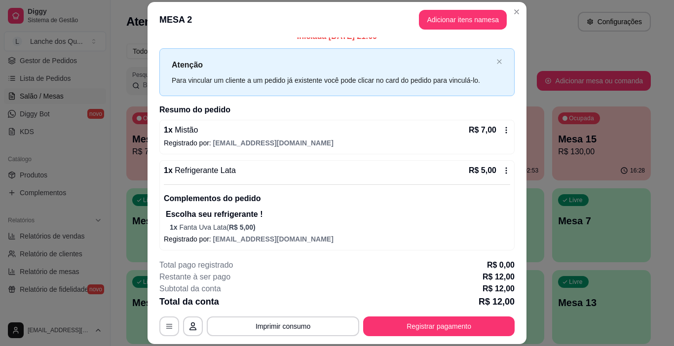
scroll to position [13, 0]
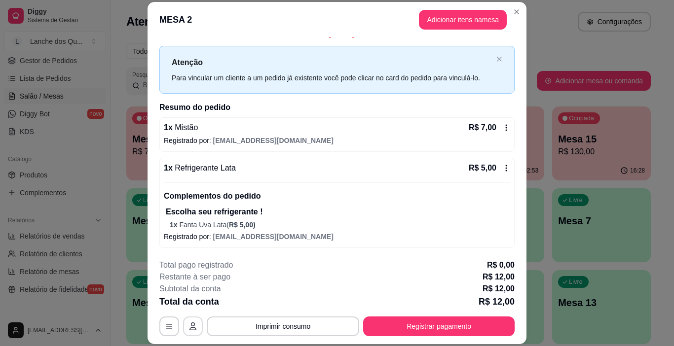
click at [193, 326] on icon "button" at bounding box center [193, 327] width 8 height 8
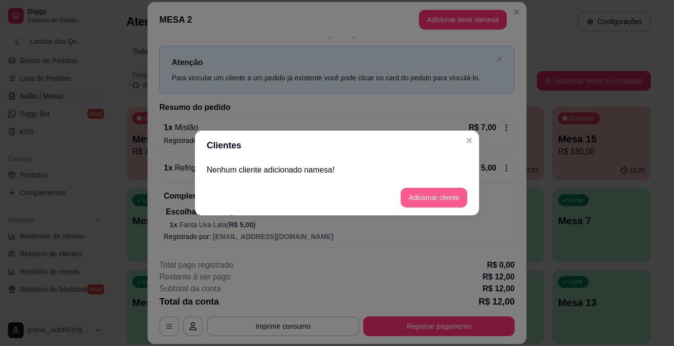
click at [452, 196] on button "Adicionar cliente" at bounding box center [434, 198] width 67 height 20
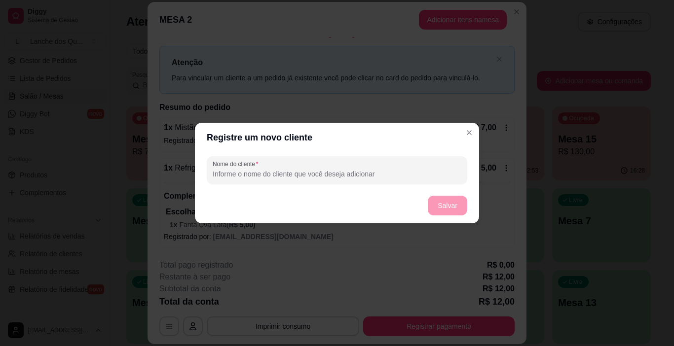
click at [270, 175] on input "Nome do cliente" at bounding box center [337, 174] width 249 height 10
type input "JANA"
click at [454, 201] on button "Salvar" at bounding box center [447, 206] width 39 height 20
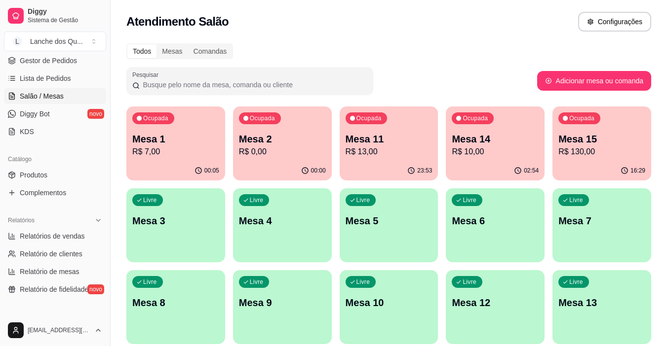
click at [175, 144] on p "Mesa 1" at bounding box center [175, 139] width 87 height 14
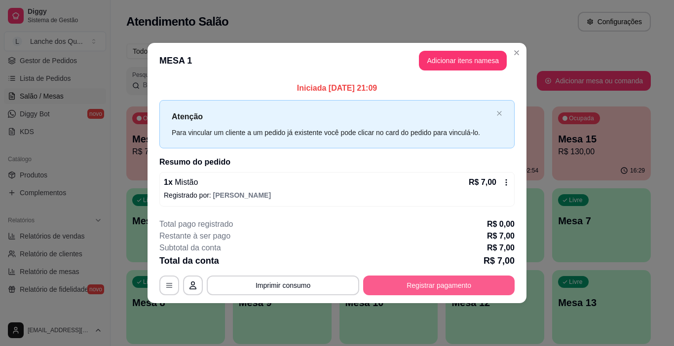
click at [438, 286] on button "Registrar pagamento" at bounding box center [439, 286] width 152 height 20
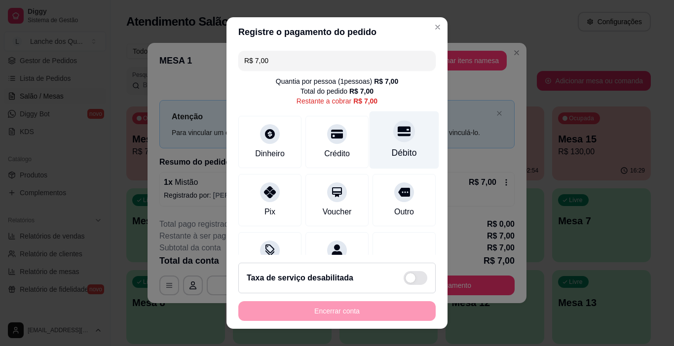
click at [393, 141] on div at bounding box center [404, 132] width 22 height 22
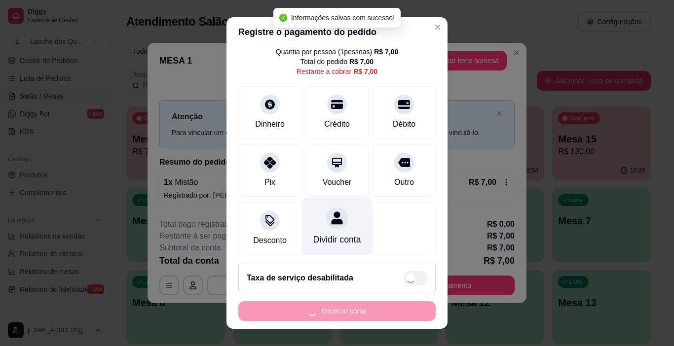
type input "R$ 0,00"
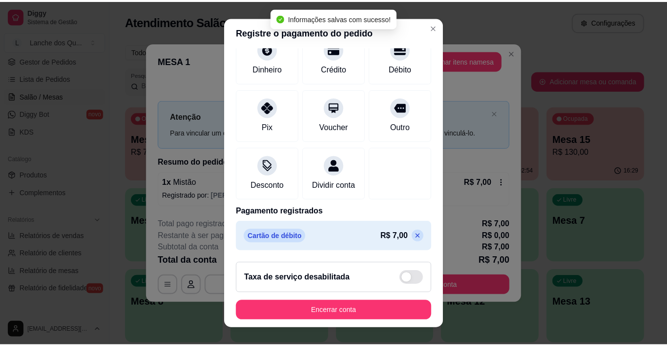
scroll to position [87, 0]
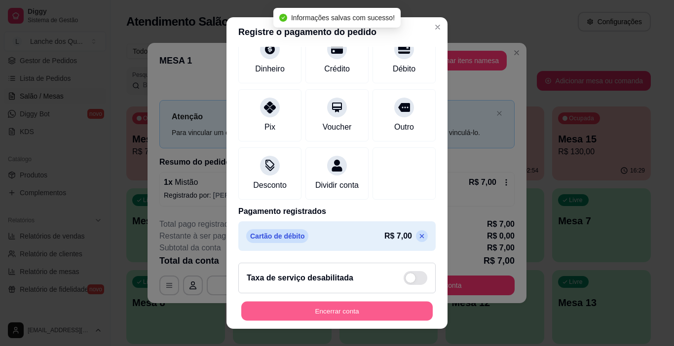
click at [350, 303] on button "Encerrar conta" at bounding box center [336, 311] width 191 height 19
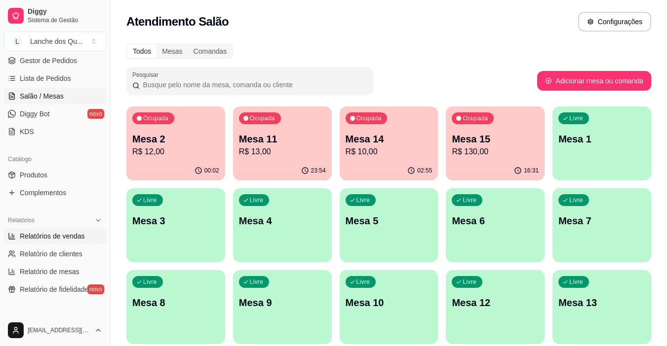
click at [27, 240] on span "Relatórios de vendas" at bounding box center [52, 236] width 65 height 10
select select "ALL"
select select "0"
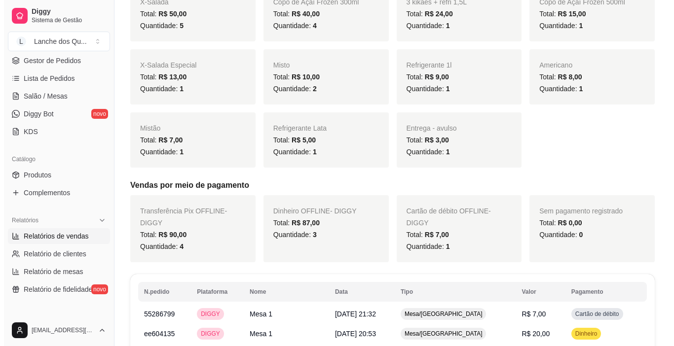
scroll to position [345, 0]
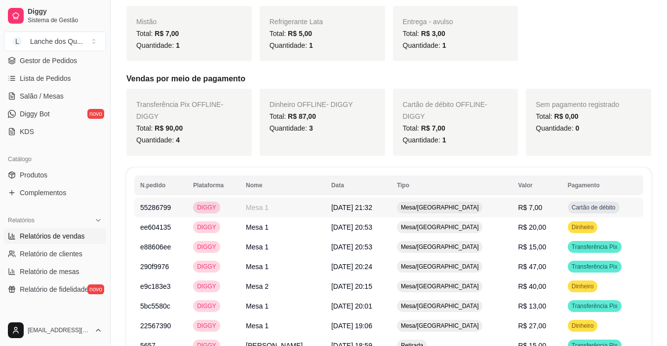
click at [518, 211] on span "R$ 7,00" at bounding box center [530, 208] width 24 height 8
click at [535, 225] on td "R$ 20,00" at bounding box center [536, 228] width 49 height 20
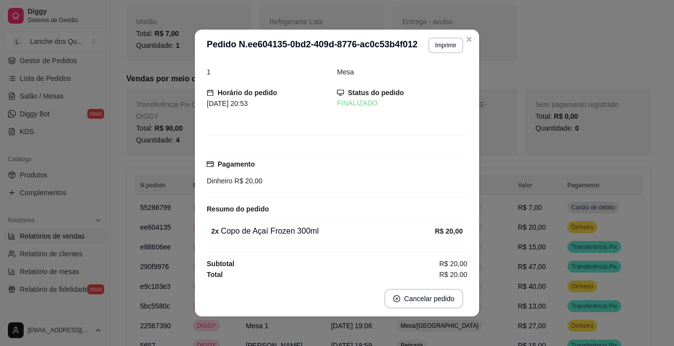
scroll to position [12, 0]
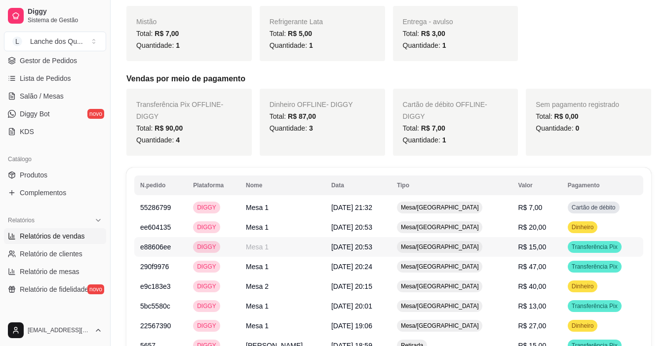
click at [562, 248] on td "Transferência Pix" at bounding box center [602, 247] width 81 height 20
click at [569, 264] on span "Transferência Pix" at bounding box center [594, 267] width 50 height 8
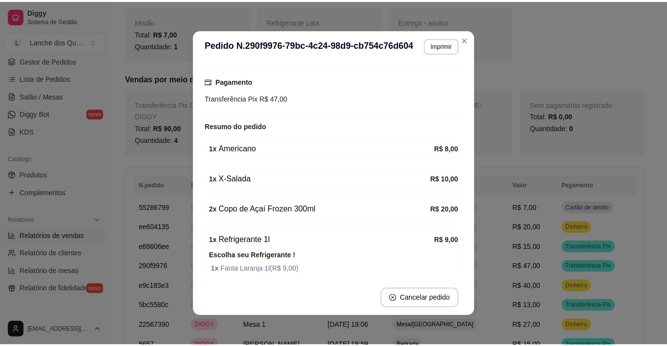
scroll to position [99, 0]
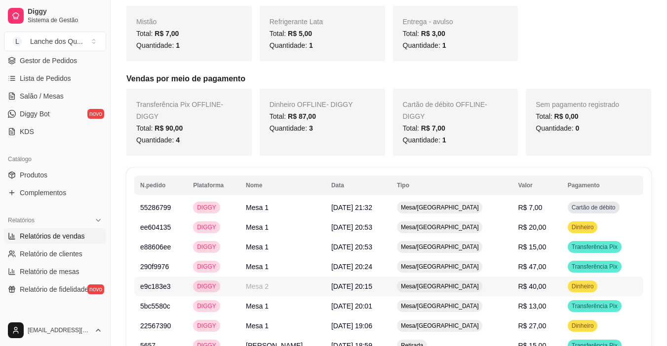
click at [552, 287] on td "R$ 40,00" at bounding box center [536, 287] width 49 height 20
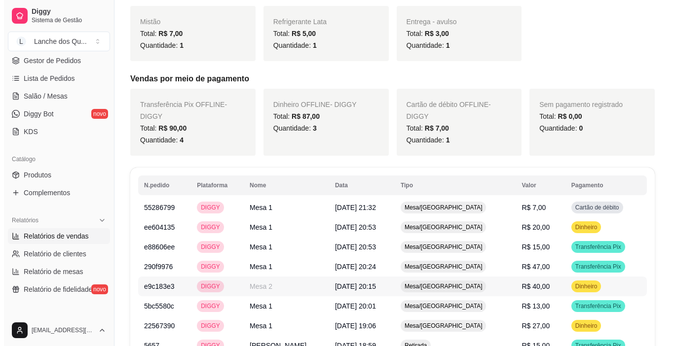
scroll to position [395, 0]
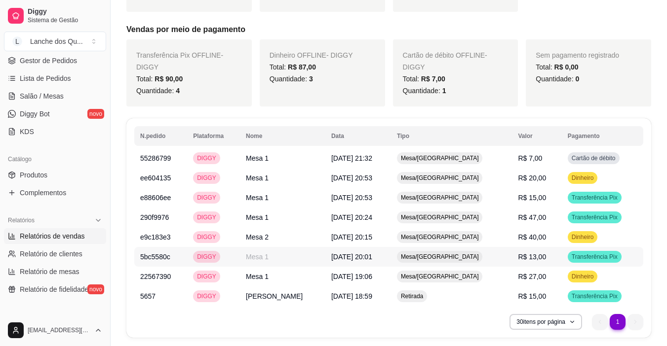
click at [542, 260] on td "R$ 13,00" at bounding box center [536, 257] width 49 height 20
click at [562, 275] on td "Dinheiro" at bounding box center [602, 277] width 81 height 20
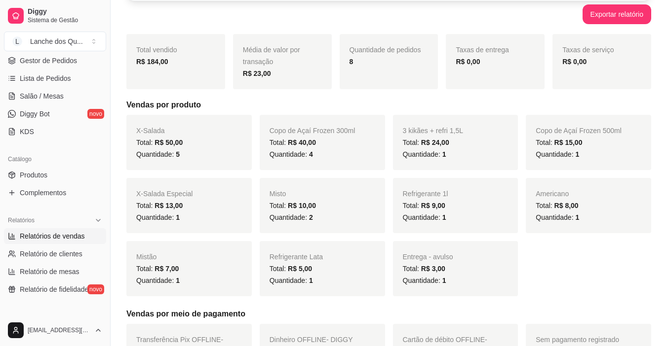
scroll to position [49, 0]
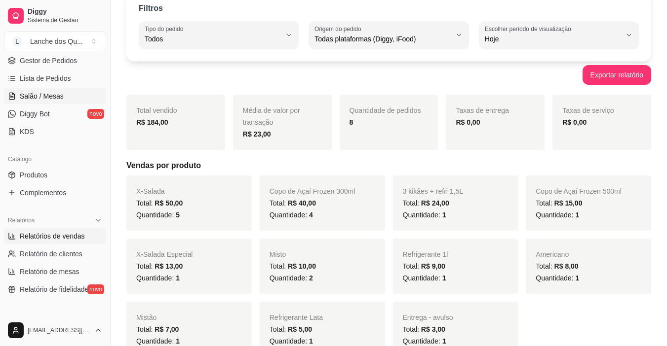
click at [18, 92] on link "Salão / Mesas" at bounding box center [55, 96] width 102 height 16
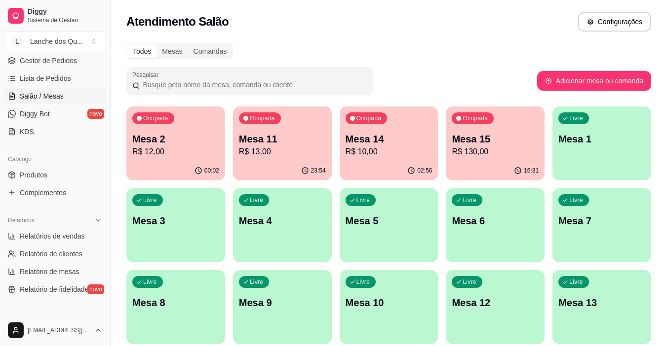
click at [189, 139] on p "Mesa 2" at bounding box center [175, 139] width 87 height 14
click at [262, 152] on p "R$ 13,00" at bounding box center [282, 152] width 87 height 12
click at [385, 147] on p "R$ 10,00" at bounding box center [388, 152] width 87 height 12
click at [507, 141] on p "Mesa 15" at bounding box center [495, 139] width 87 height 14
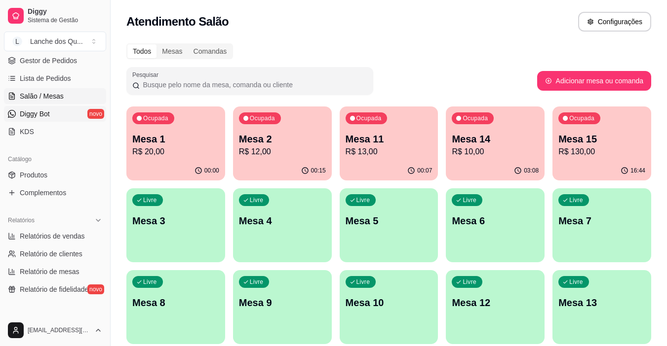
click at [39, 111] on span "Diggy Bot" at bounding box center [35, 114] width 30 height 10
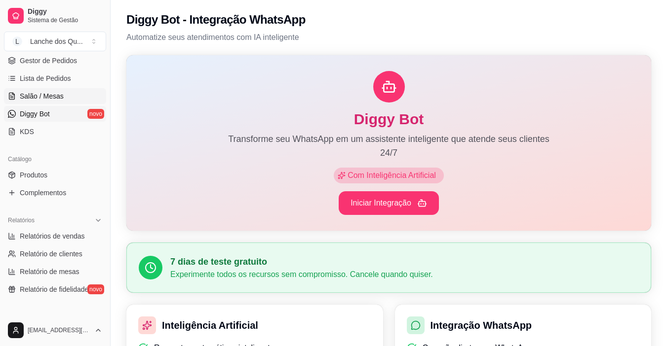
click at [45, 94] on span "Salão / Mesas" at bounding box center [42, 96] width 44 height 10
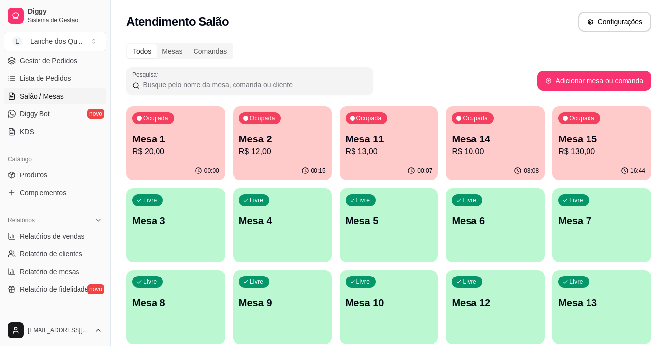
click at [176, 152] on p "R$ 20,00" at bounding box center [175, 152] width 87 height 12
click at [294, 141] on p "Mesa 2" at bounding box center [282, 139] width 84 height 13
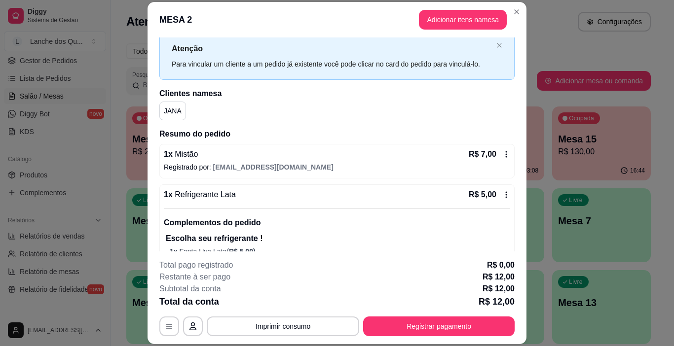
scroll to position [54, 0]
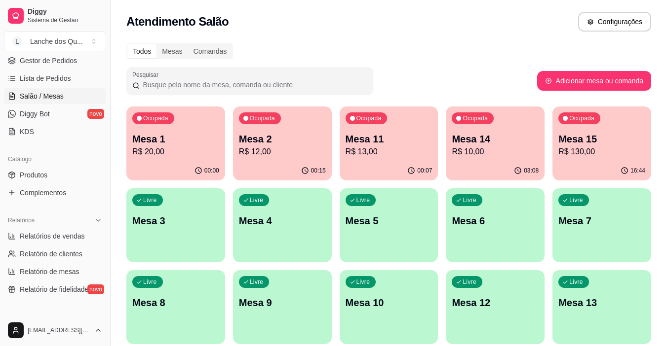
click at [394, 152] on p "R$ 13,00" at bounding box center [388, 152] width 87 height 12
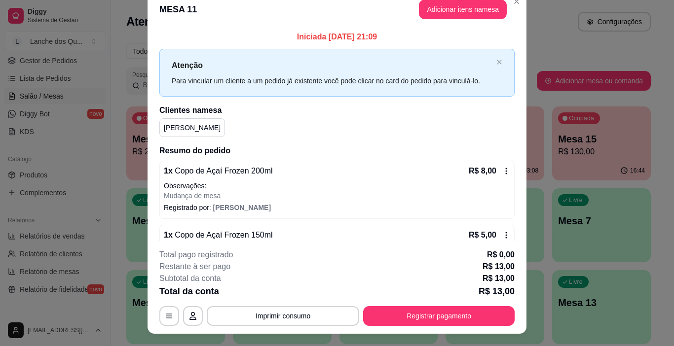
scroll to position [0, 0]
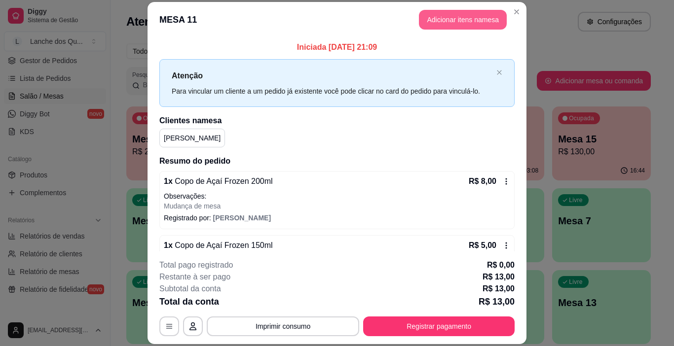
click at [446, 23] on button "Adicionar itens na mesa" at bounding box center [463, 20] width 88 height 20
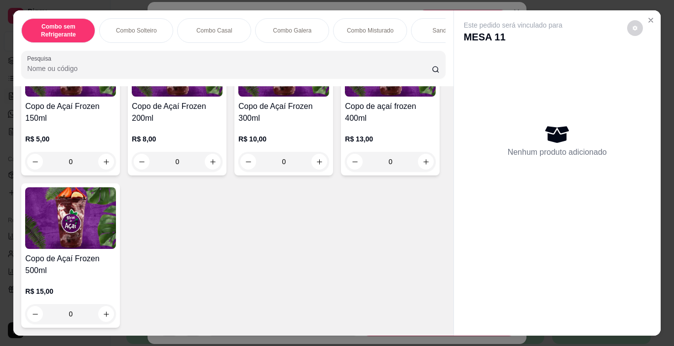
scroll to position [3060, 0]
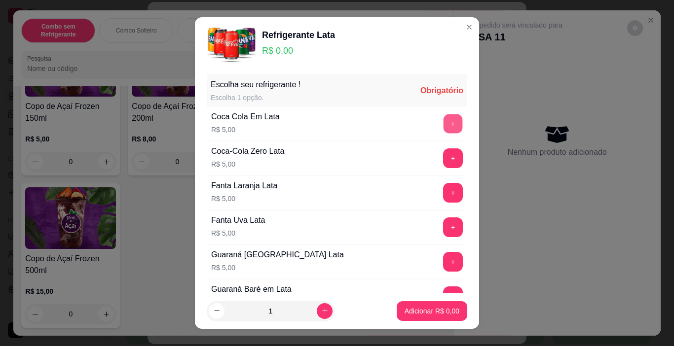
click at [444, 125] on button "+" at bounding box center [453, 123] width 19 height 19
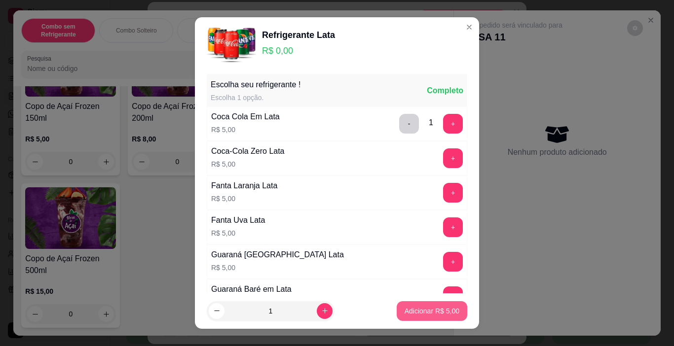
click at [407, 314] on p "Adicionar R$ 5,00" at bounding box center [432, 311] width 55 height 10
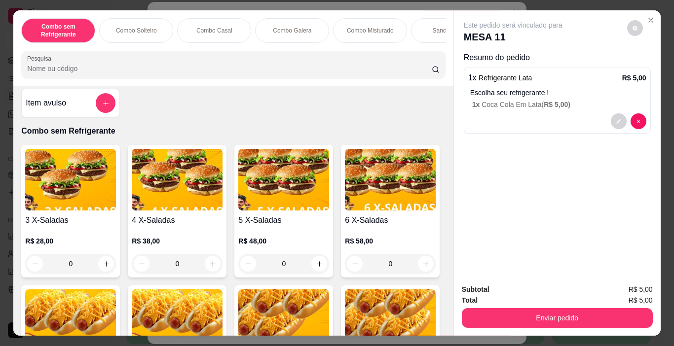
scroll to position [0, 0]
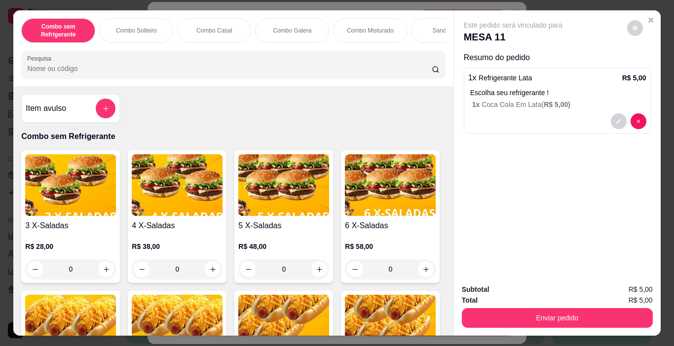
click at [74, 104] on div "Item avulso" at bounding box center [71, 109] width 90 height 20
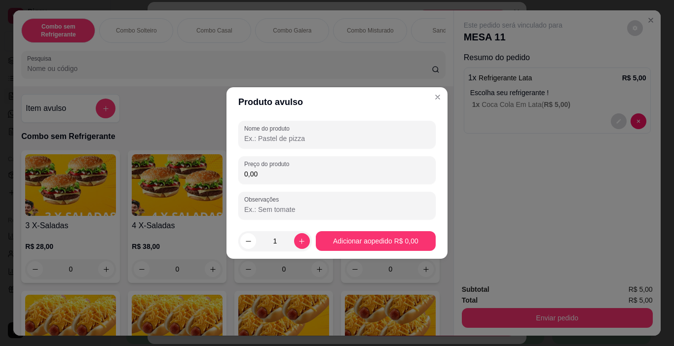
click at [276, 136] on input "Nome do produto" at bounding box center [337, 139] width 186 height 10
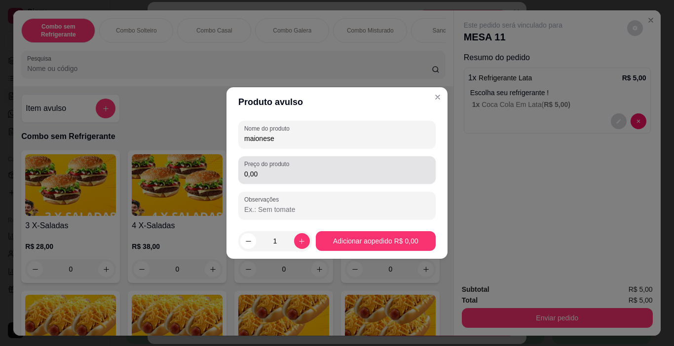
type input "maionese"
click at [277, 179] on div "0,00" at bounding box center [337, 170] width 186 height 20
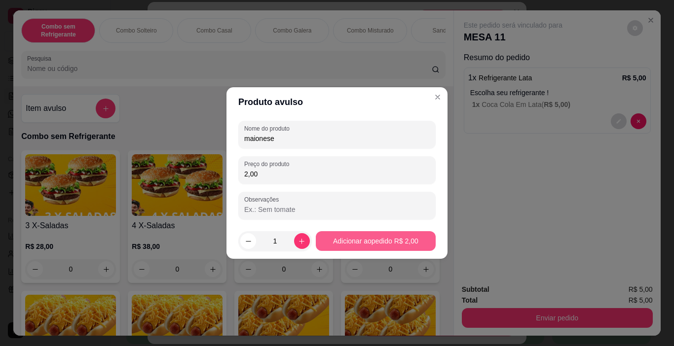
type input "2,00"
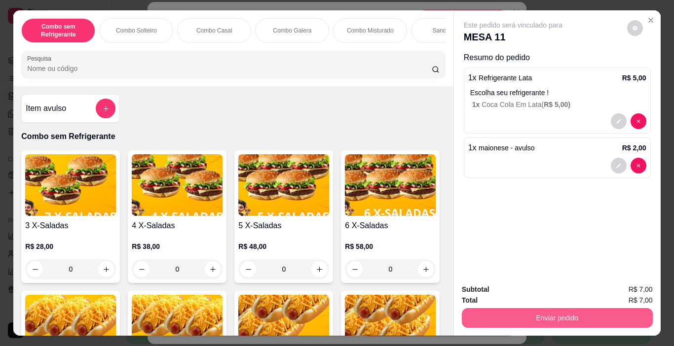
click at [531, 312] on button "Enviar pedido" at bounding box center [557, 318] width 191 height 20
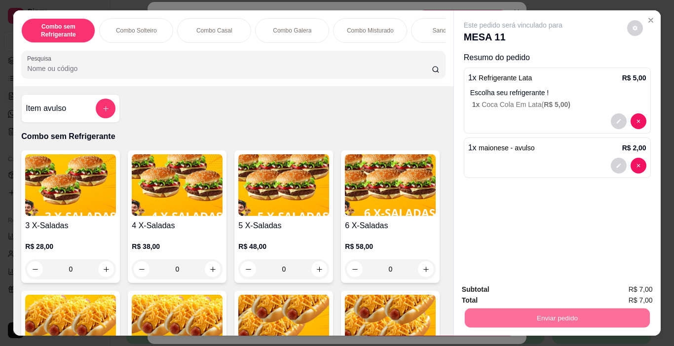
click at [535, 292] on button "Não registrar e enviar pedido" at bounding box center [524, 290] width 103 height 19
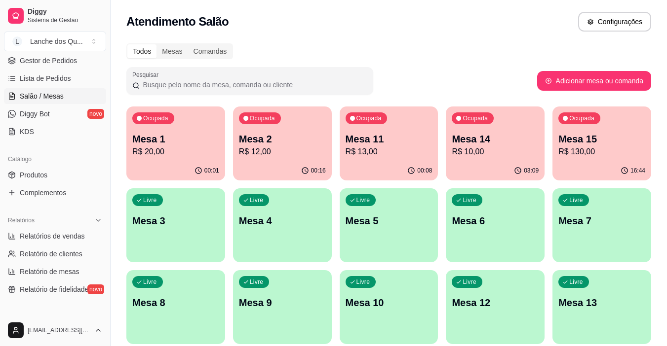
click at [370, 161] on div "00:08" at bounding box center [389, 170] width 99 height 19
click at [491, 142] on p "Mesa 14" at bounding box center [495, 139] width 87 height 14
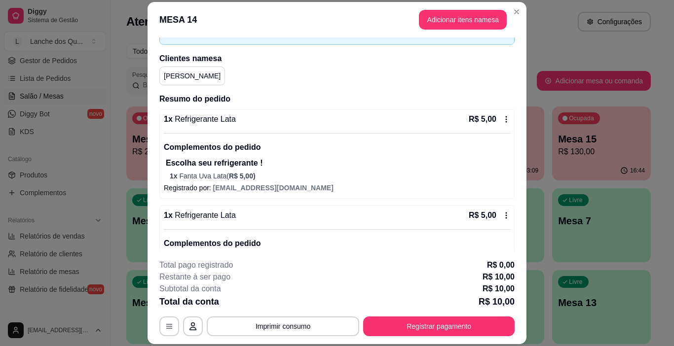
scroll to position [110, 0]
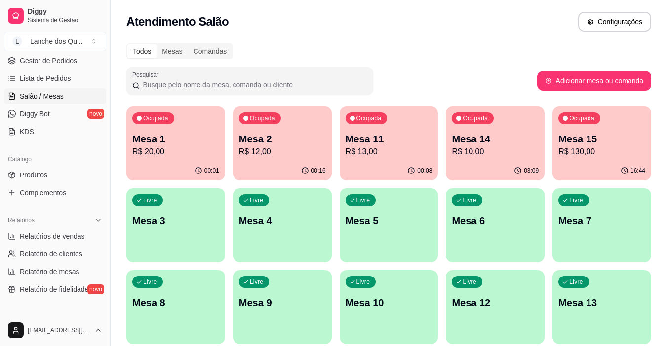
click at [590, 147] on p "R$ 130,00" at bounding box center [601, 152] width 87 height 12
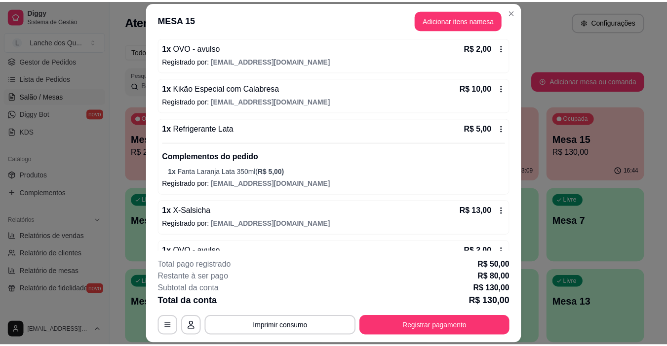
scroll to position [888, 0]
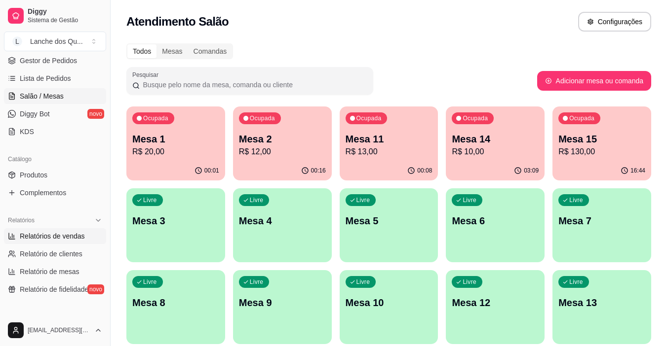
click at [32, 239] on span "Relatórios de vendas" at bounding box center [52, 236] width 65 height 10
select select "ALL"
select select "0"
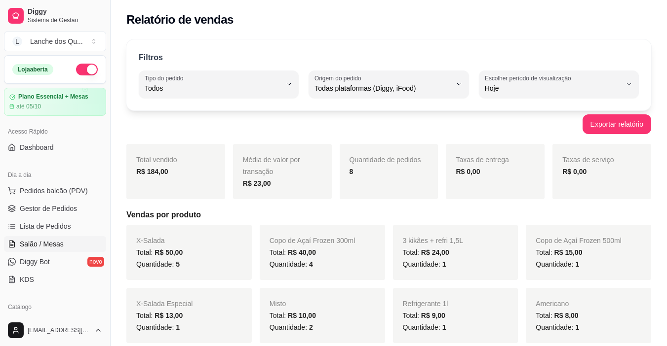
click at [41, 243] on span "Salão / Mesas" at bounding box center [42, 244] width 44 height 10
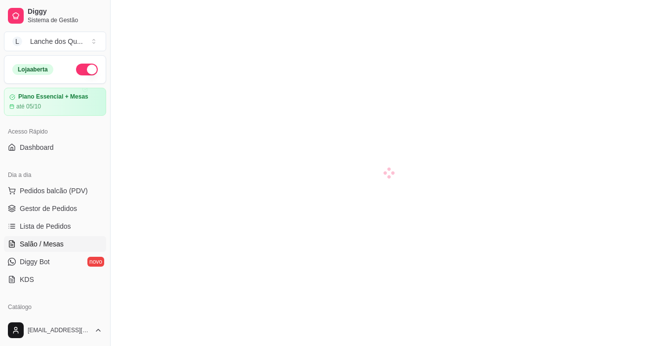
click at [66, 240] on link "Salão / Mesas" at bounding box center [55, 244] width 102 height 16
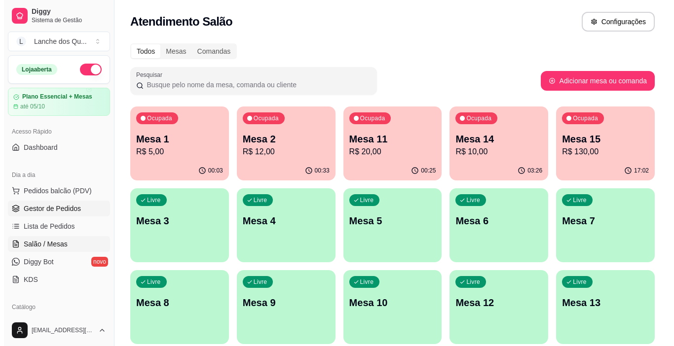
scroll to position [99, 0]
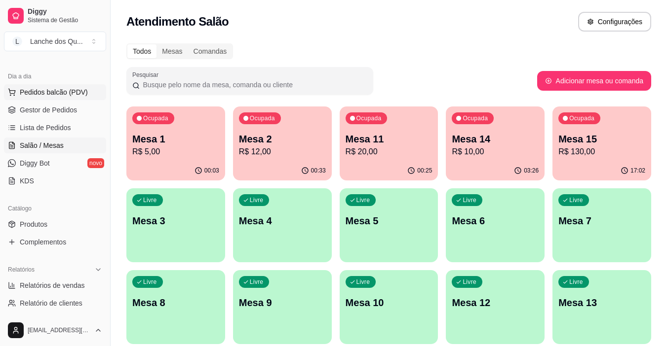
click at [51, 91] on span "Pedidos balcão (PDV)" at bounding box center [54, 92] width 68 height 10
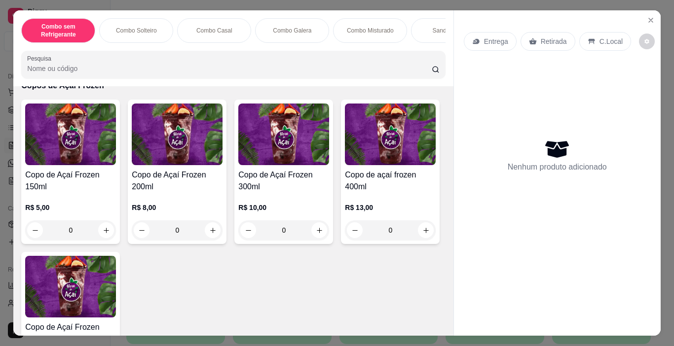
scroll to position [2566, 0]
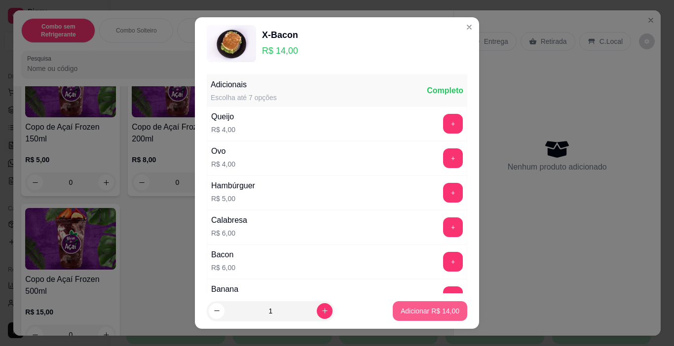
click at [435, 314] on p "Adicionar R$ 14,00" at bounding box center [430, 311] width 59 height 10
type input "1"
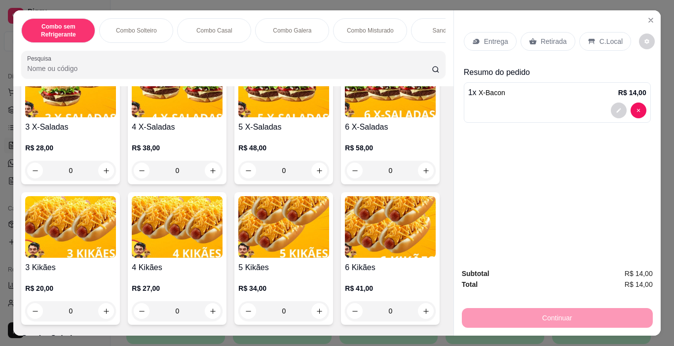
scroll to position [0, 0]
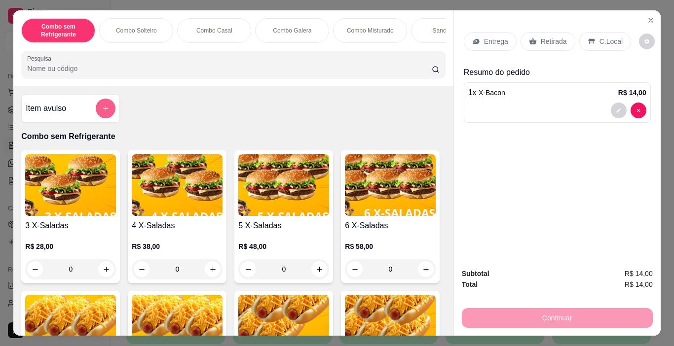
click at [101, 107] on button "add-separate-item" at bounding box center [106, 109] width 20 height 20
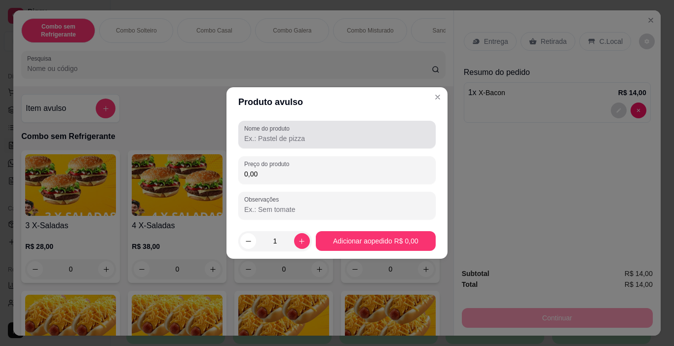
click at [291, 136] on input "Nome do produto" at bounding box center [337, 139] width 186 height 10
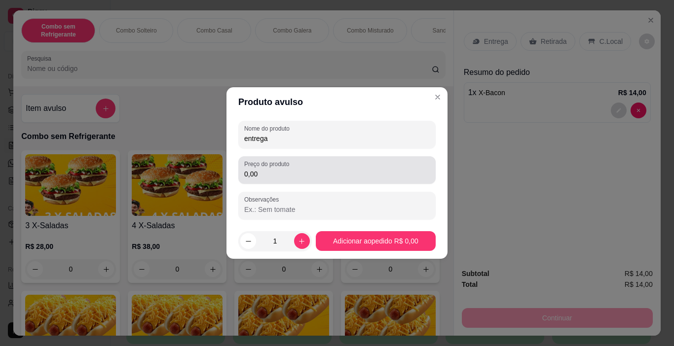
type input "entrega"
click at [280, 178] on input "0,00" at bounding box center [337, 174] width 186 height 10
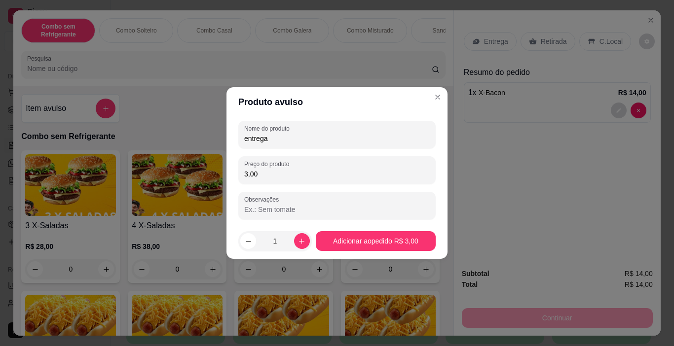
type input "3,00"
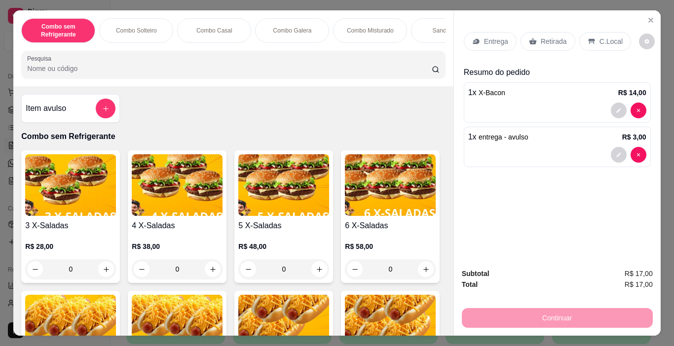
click at [584, 310] on div "Continuar" at bounding box center [557, 317] width 191 height 22
click at [500, 39] on p "Entrega" at bounding box center [496, 42] width 24 height 10
click at [488, 45] on div "Entrega" at bounding box center [490, 41] width 53 height 19
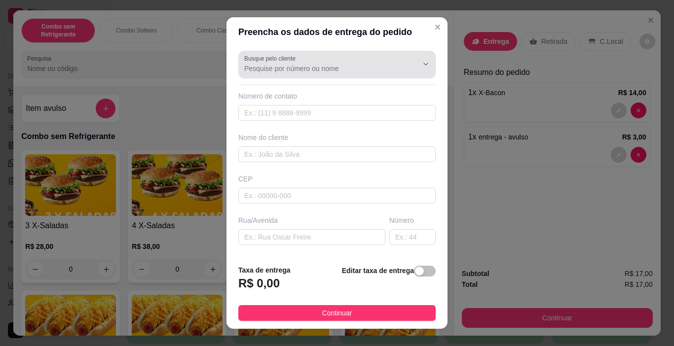
click at [289, 70] on input "Busque pelo cliente" at bounding box center [323, 69] width 158 height 10
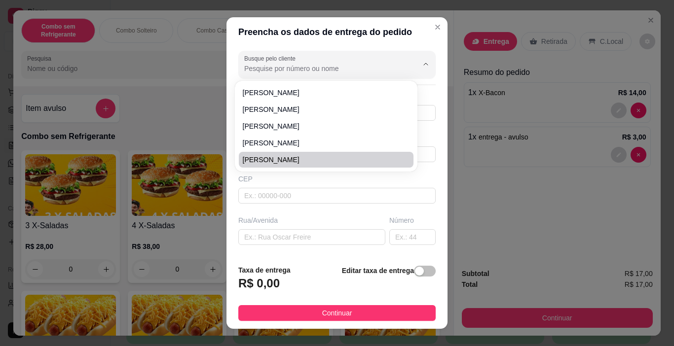
click at [320, 180] on div "CEP" at bounding box center [336, 179] width 197 height 10
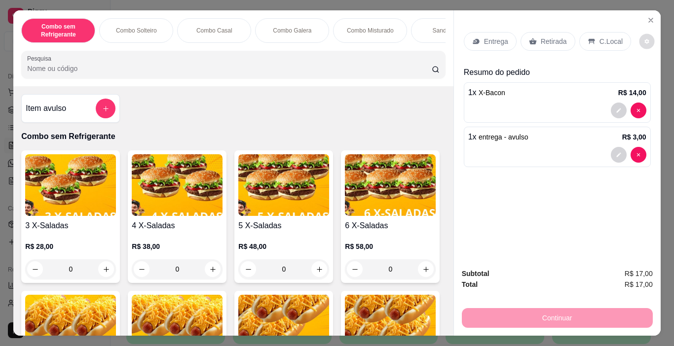
click at [644, 40] on icon "decrease-product-quantity" at bounding box center [647, 41] width 6 height 6
click at [644, 38] on icon "decrease-product-quantity" at bounding box center [647, 41] width 6 height 6
click at [550, 37] on p "Retirada" at bounding box center [554, 42] width 26 height 10
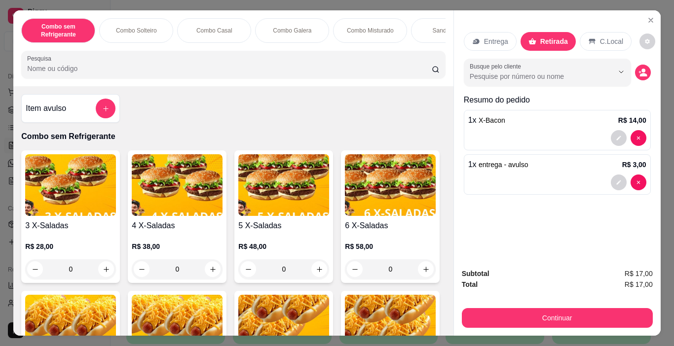
click at [492, 37] on p "Entrega" at bounding box center [496, 42] width 24 height 10
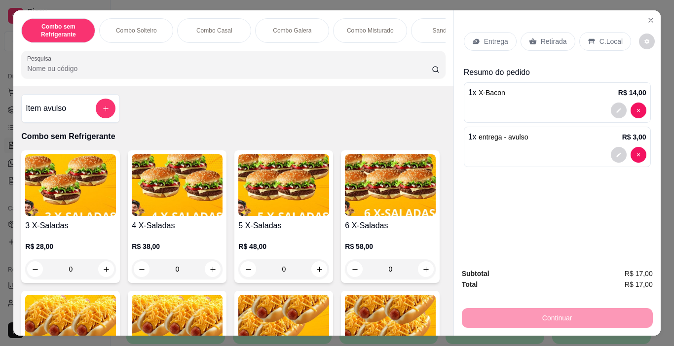
click at [546, 37] on p "Retirada" at bounding box center [554, 42] width 26 height 10
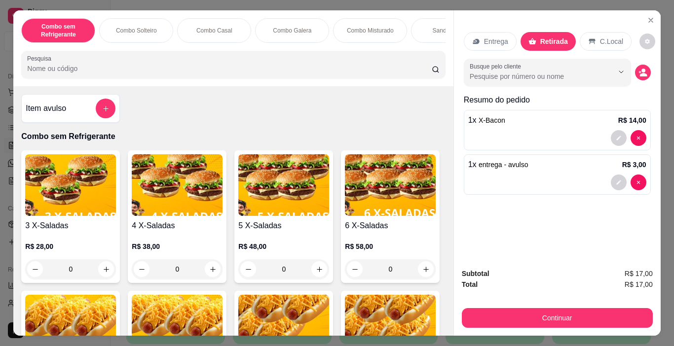
scroll to position [25, 0]
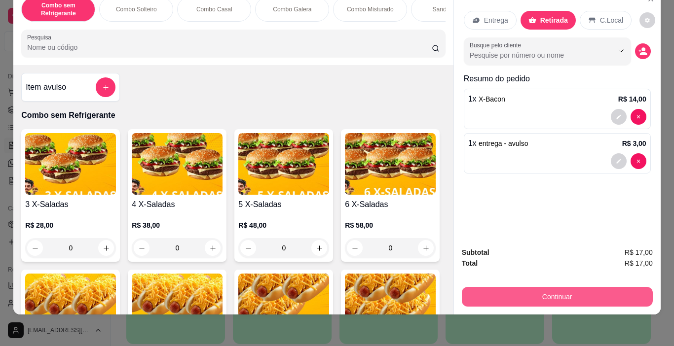
click at [572, 287] on button "Continuar" at bounding box center [557, 297] width 191 height 20
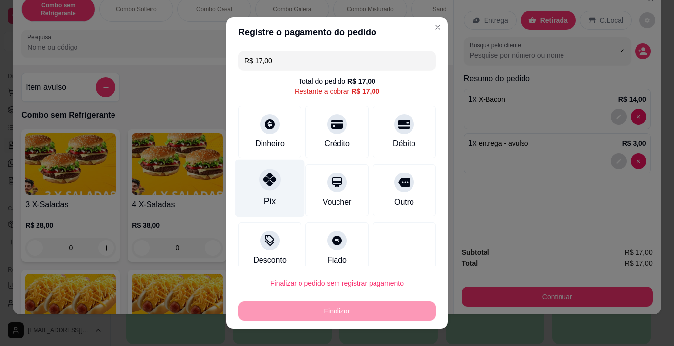
click at [269, 179] on icon at bounding box center [270, 179] width 13 height 13
type input "R$ 0,00"
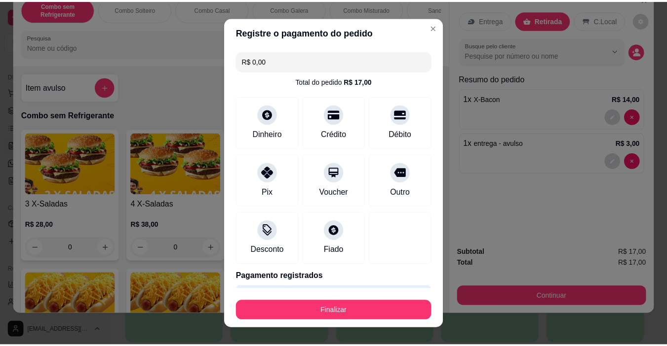
scroll to position [31, 0]
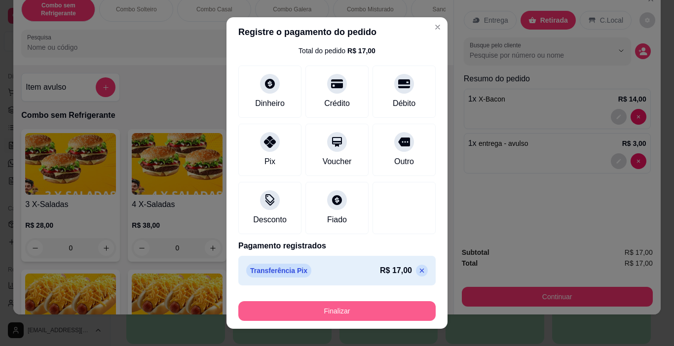
click at [355, 311] on button "Finalizar" at bounding box center [336, 312] width 197 height 20
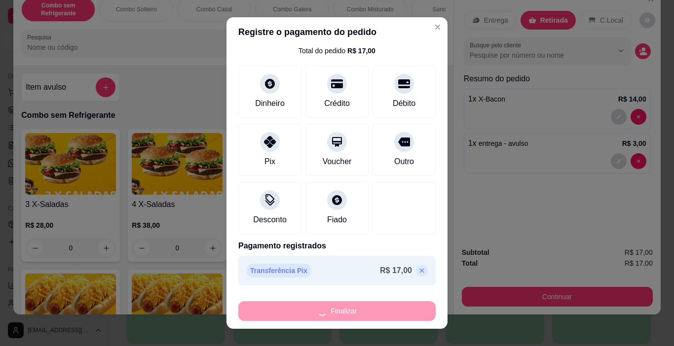
type input "0"
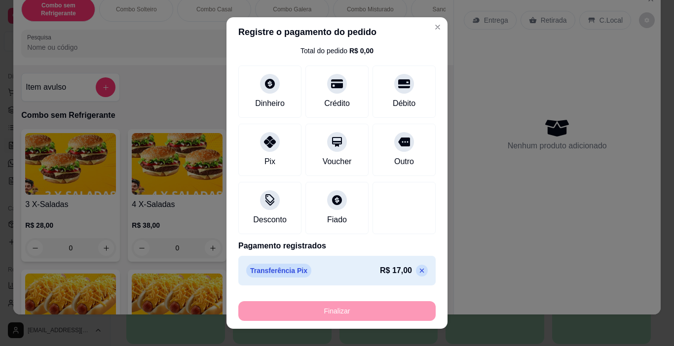
type input "-R$ 17,00"
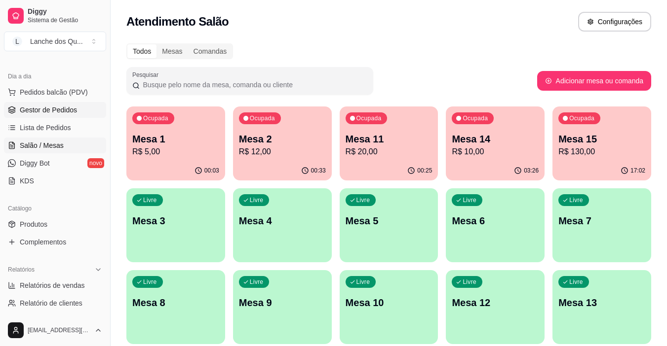
click at [52, 108] on span "Gestor de Pedidos" at bounding box center [48, 110] width 57 height 10
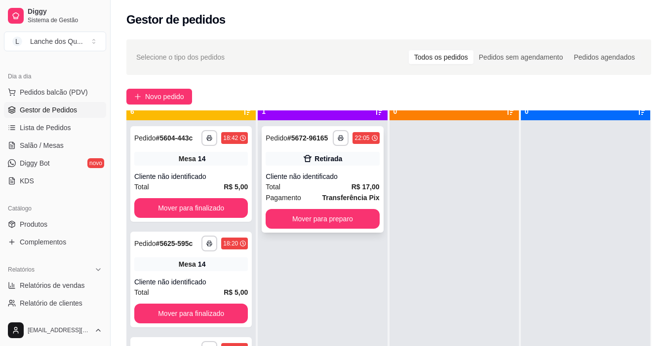
scroll to position [28, 0]
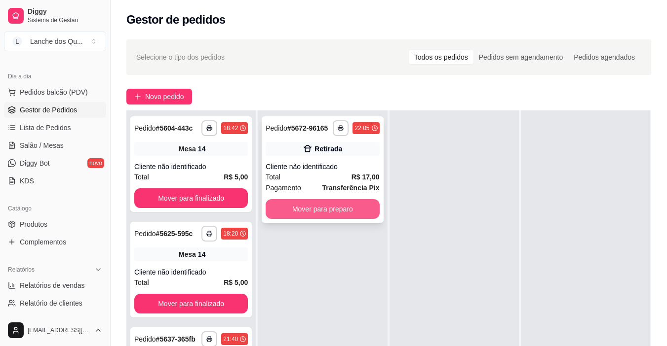
click at [339, 212] on button "Mover para preparo" at bounding box center [323, 209] width 114 height 20
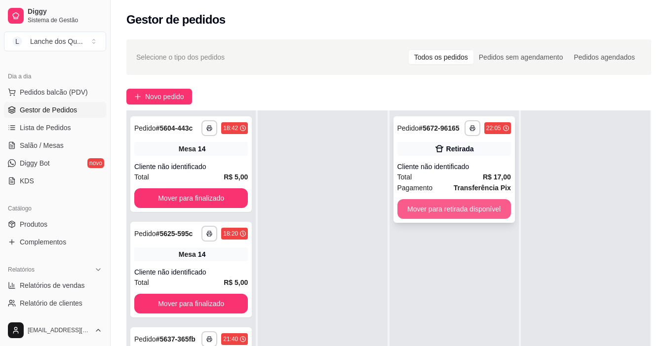
click at [423, 213] on button "Mover para retirada disponível" at bounding box center [454, 209] width 114 height 20
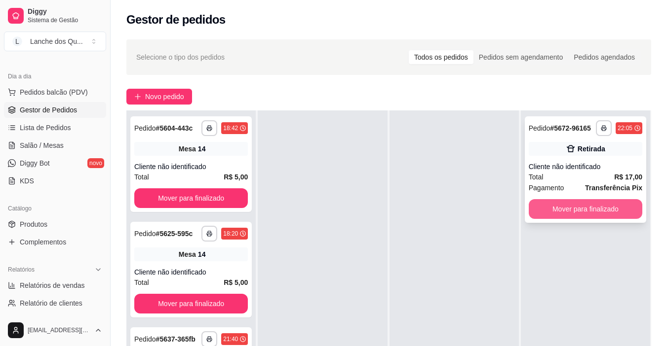
click at [582, 209] on button "Mover para finalizado" at bounding box center [586, 209] width 114 height 20
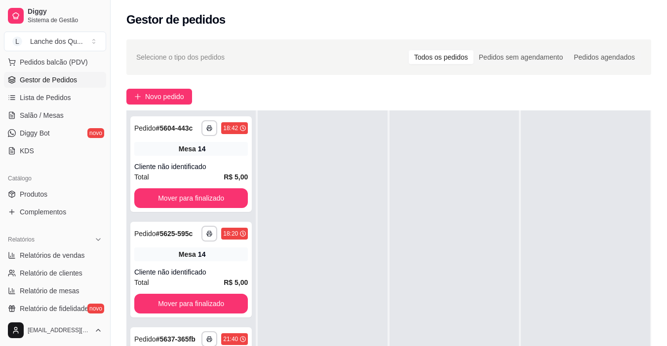
scroll to position [197, 0]
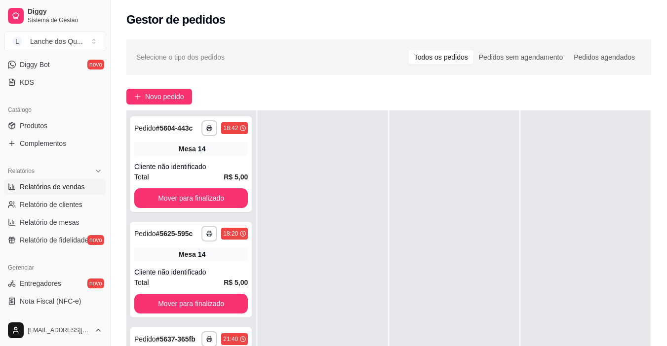
click at [69, 184] on span "Relatórios de vendas" at bounding box center [52, 187] width 65 height 10
select select "ALL"
select select "0"
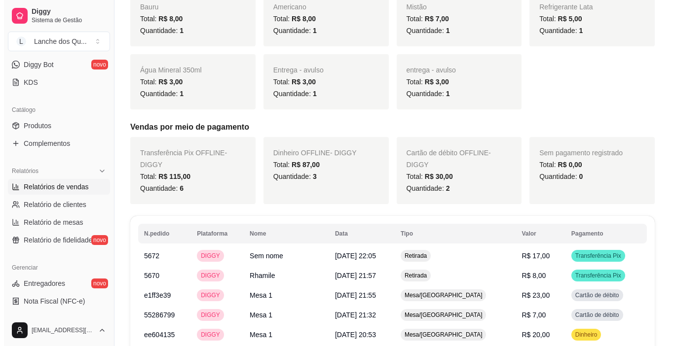
scroll to position [444, 0]
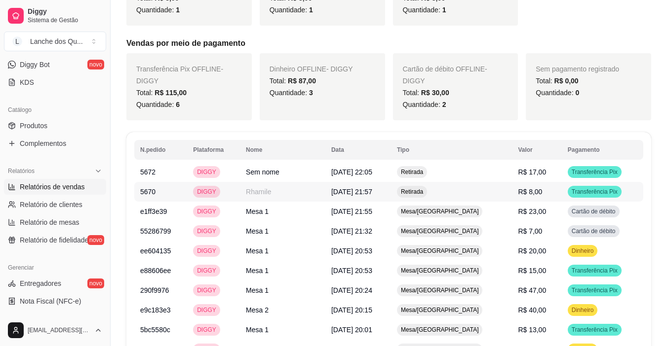
click at [539, 198] on td "R$ 8,00" at bounding box center [536, 192] width 49 height 20
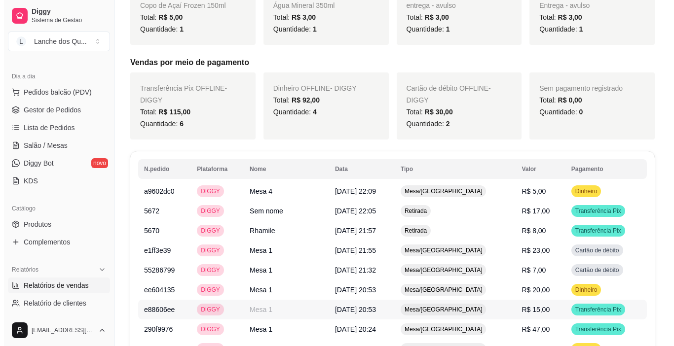
scroll to position [499, 0]
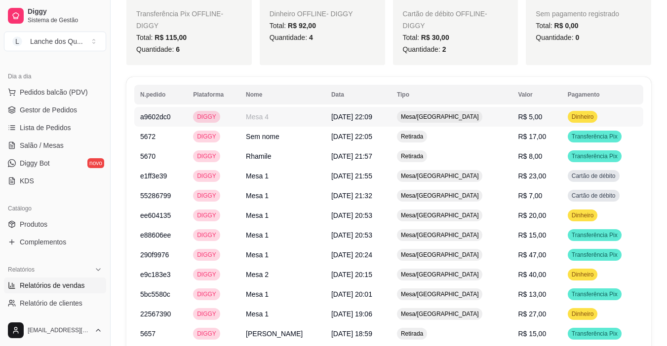
click at [553, 116] on td "R$ 5,00" at bounding box center [536, 117] width 49 height 20
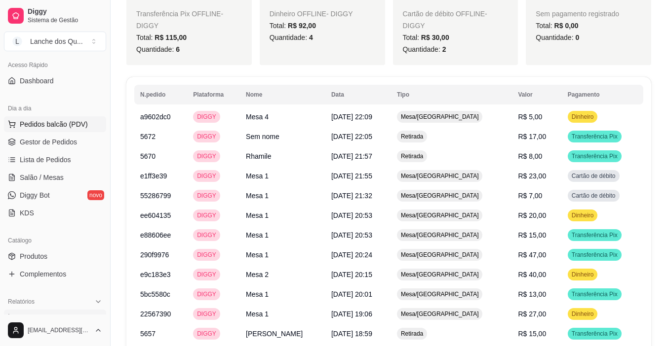
scroll to position [49, 0]
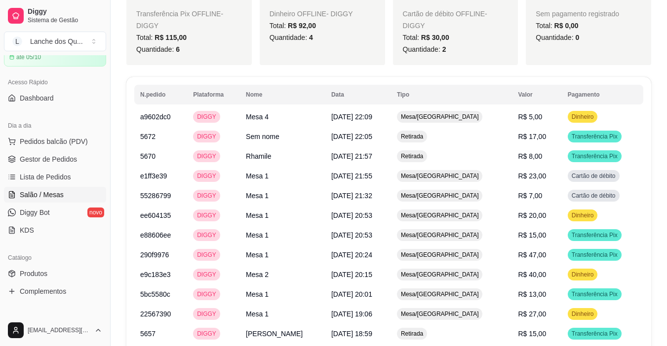
click at [52, 196] on span "Salão / Mesas" at bounding box center [42, 195] width 44 height 10
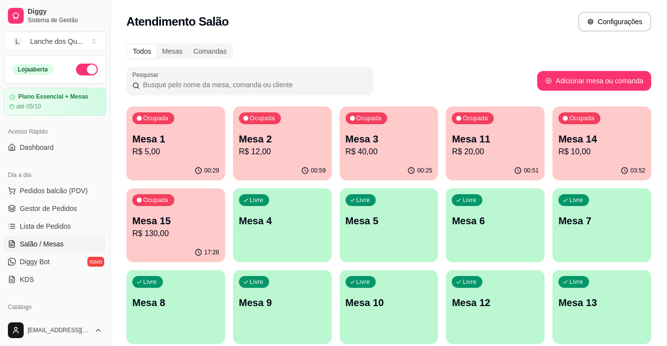
click at [149, 159] on div "Ocupada Mesa 1 R$ 5,00" at bounding box center [175, 134] width 99 height 55
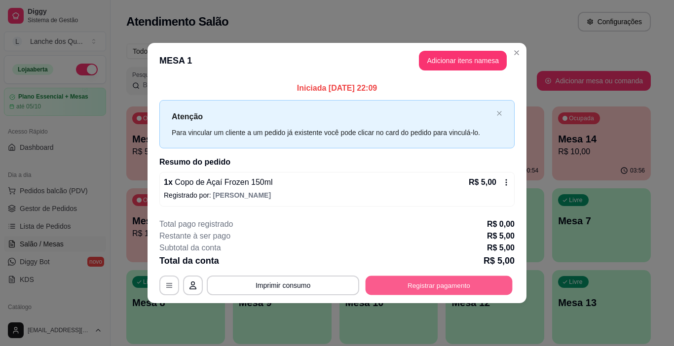
click at [417, 283] on button "Registrar pagamento" at bounding box center [439, 285] width 147 height 19
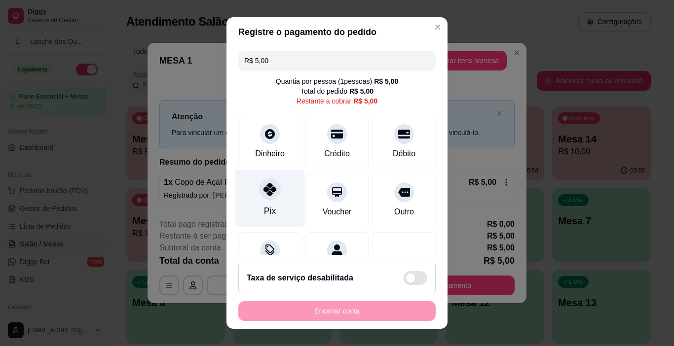
click at [250, 195] on div "Pix" at bounding box center [270, 199] width 70 height 58
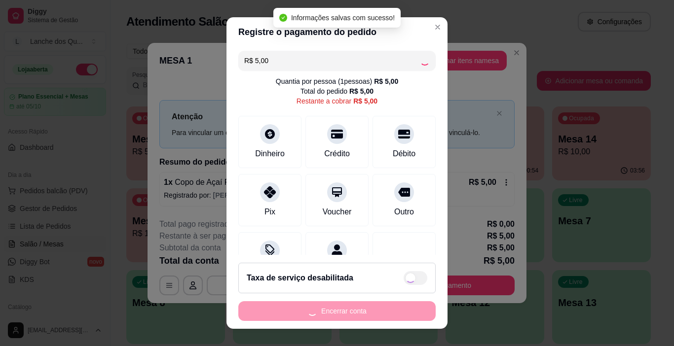
type input "R$ 0,00"
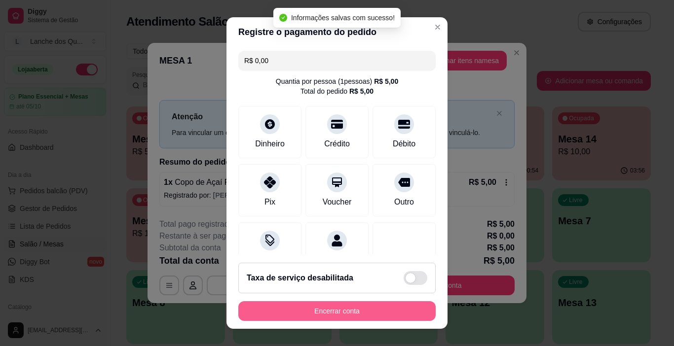
click at [322, 309] on button "Encerrar conta" at bounding box center [336, 312] width 197 height 20
